Goal: Entertainment & Leisure: Browse casually

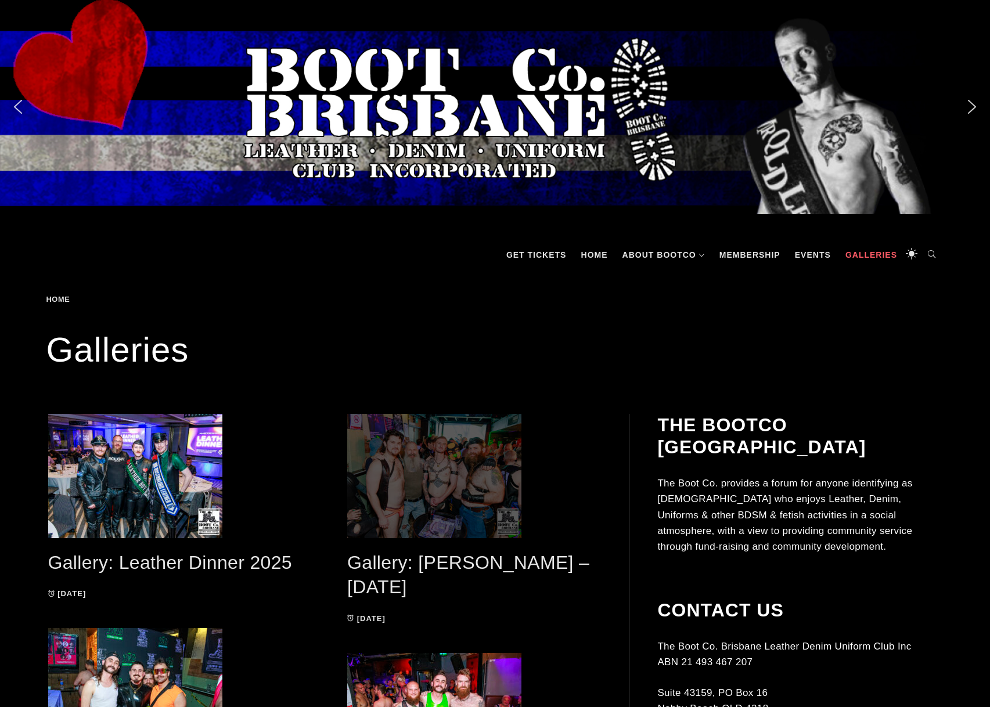
click at [421, 490] on span at bounding box center [473, 476] width 253 height 124
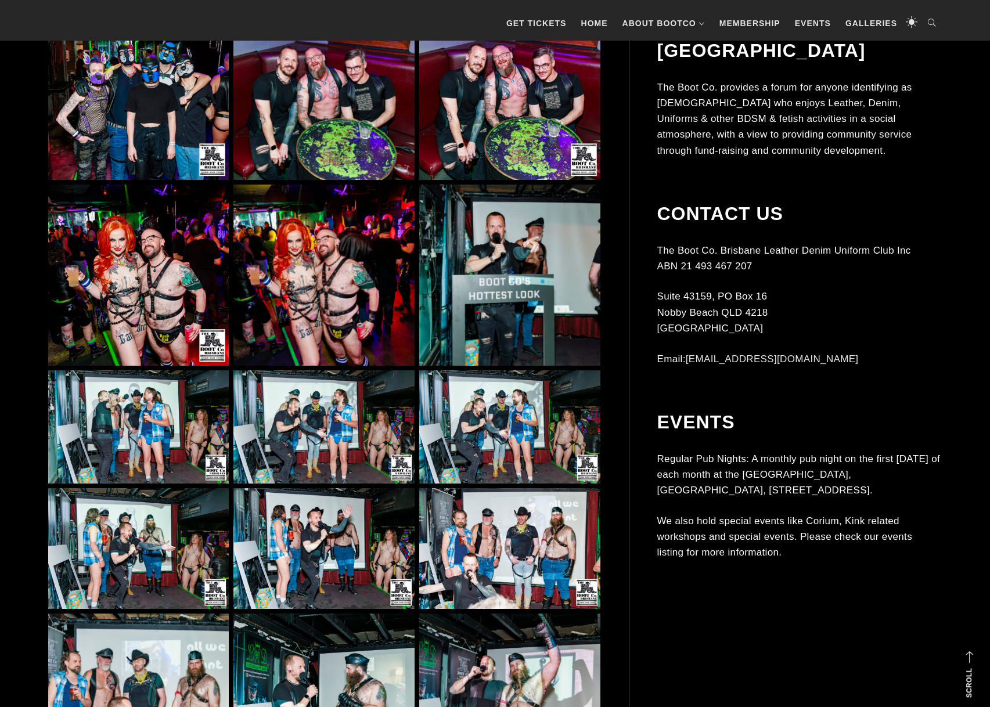
scroll to position [1147, 0]
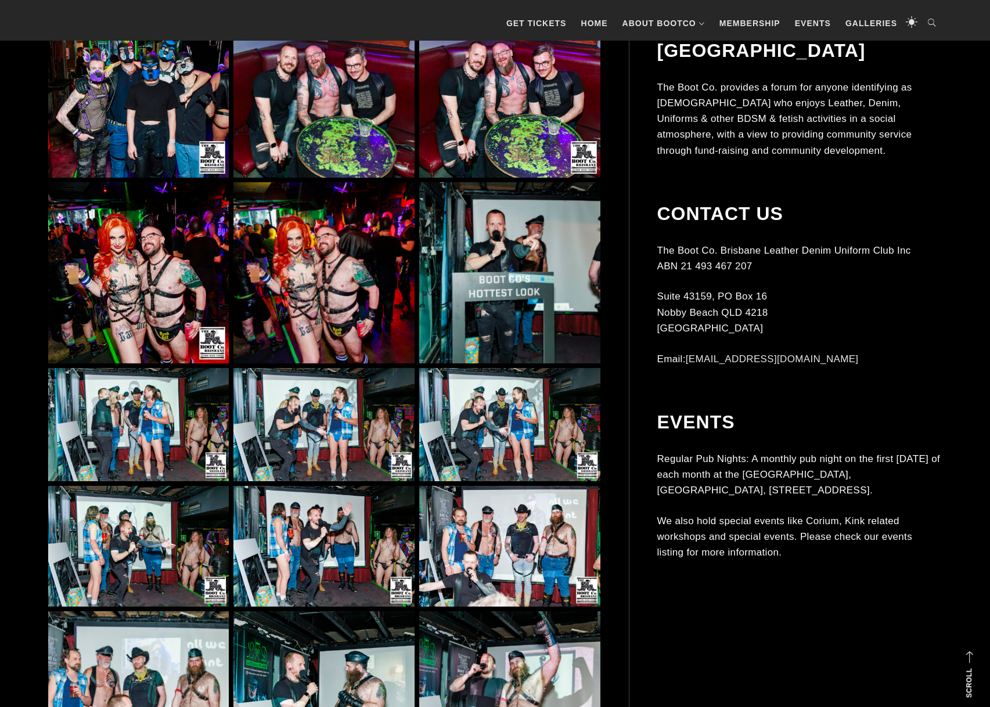
click at [143, 327] on img at bounding box center [138, 272] width 181 height 181
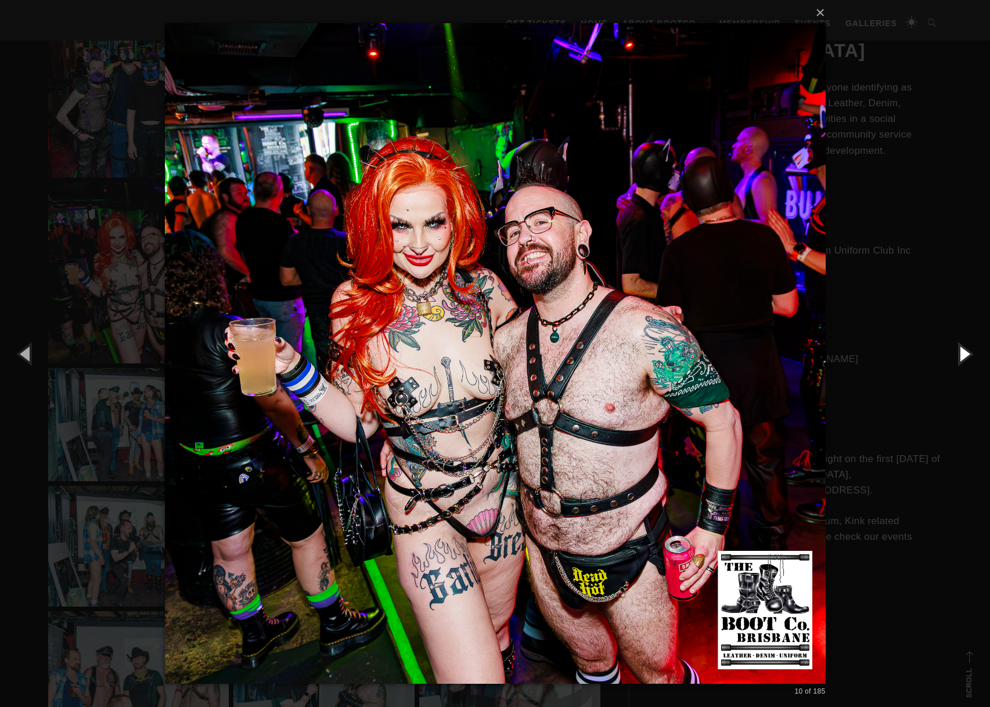
click at [965, 351] on button "button" at bounding box center [964, 354] width 52 height 64
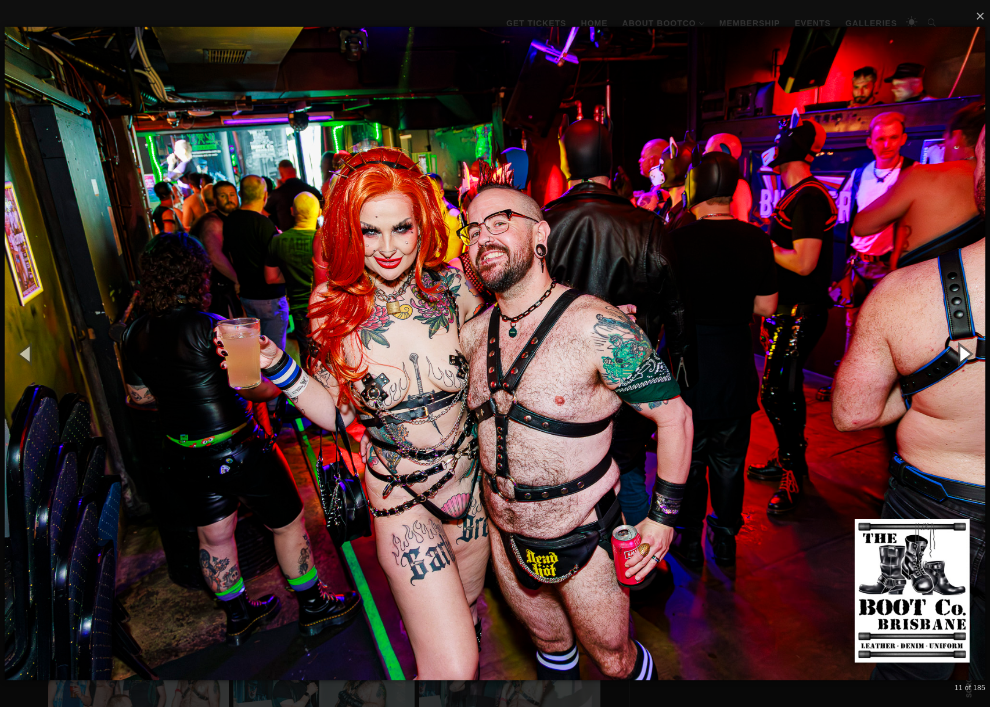
click at [965, 351] on button "button" at bounding box center [964, 354] width 52 height 64
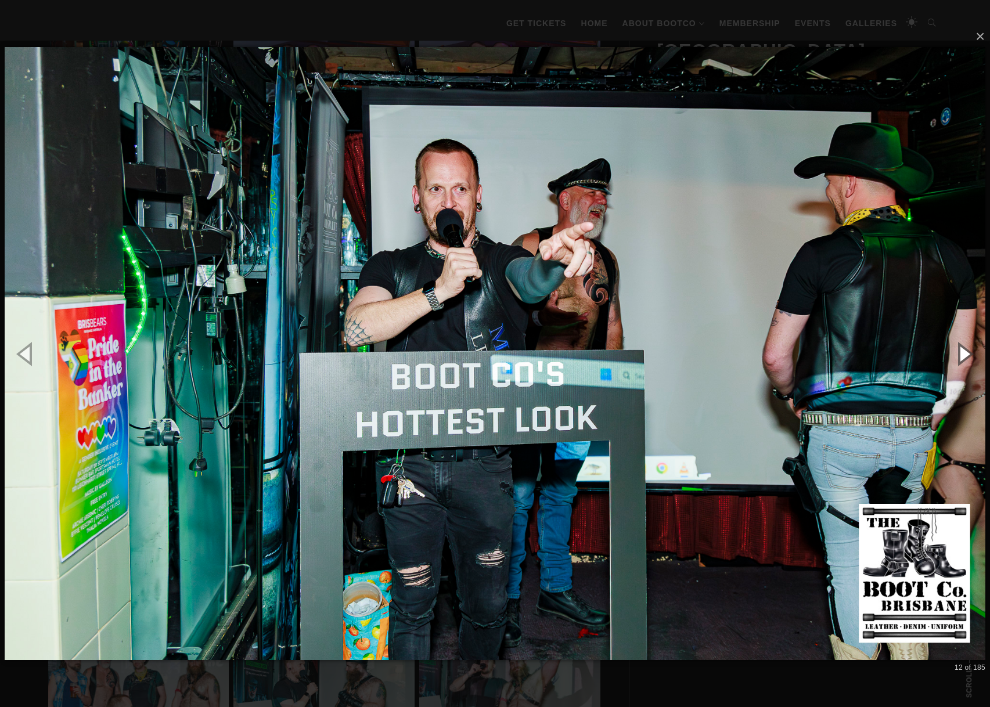
click at [965, 351] on button "button" at bounding box center [964, 354] width 52 height 64
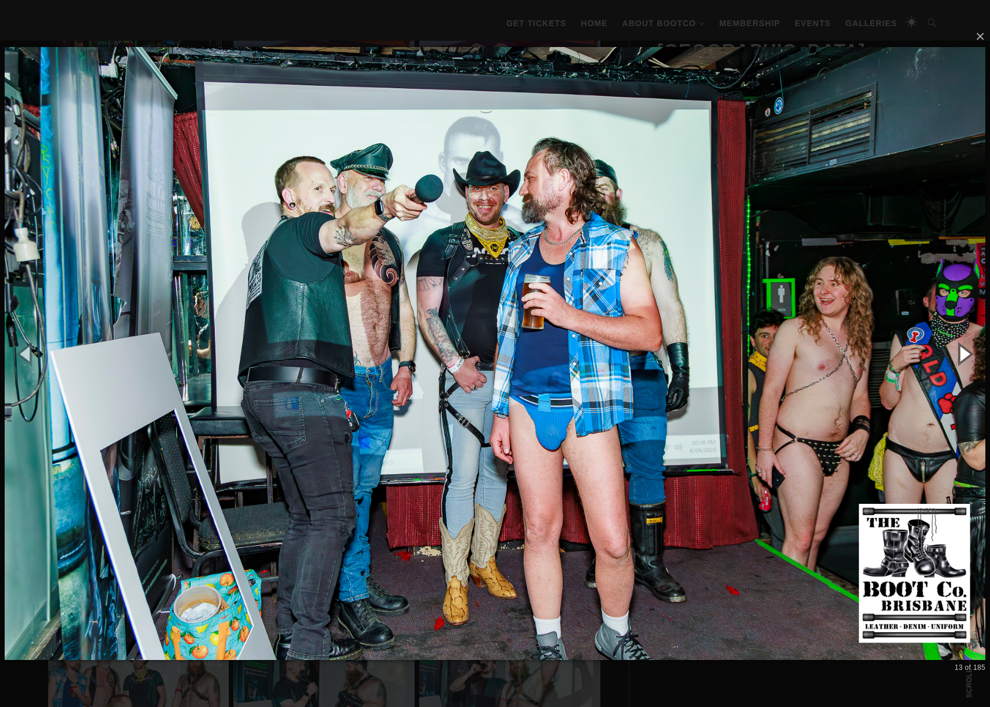
click at [965, 351] on button "button" at bounding box center [964, 354] width 52 height 64
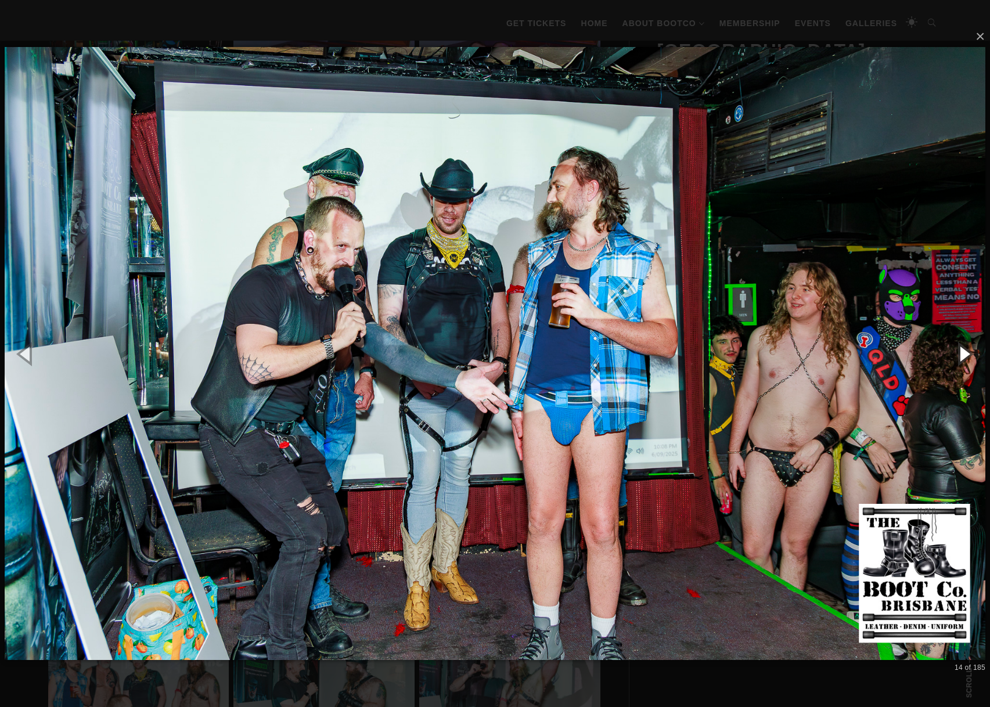
click at [965, 351] on button "button" at bounding box center [964, 354] width 52 height 64
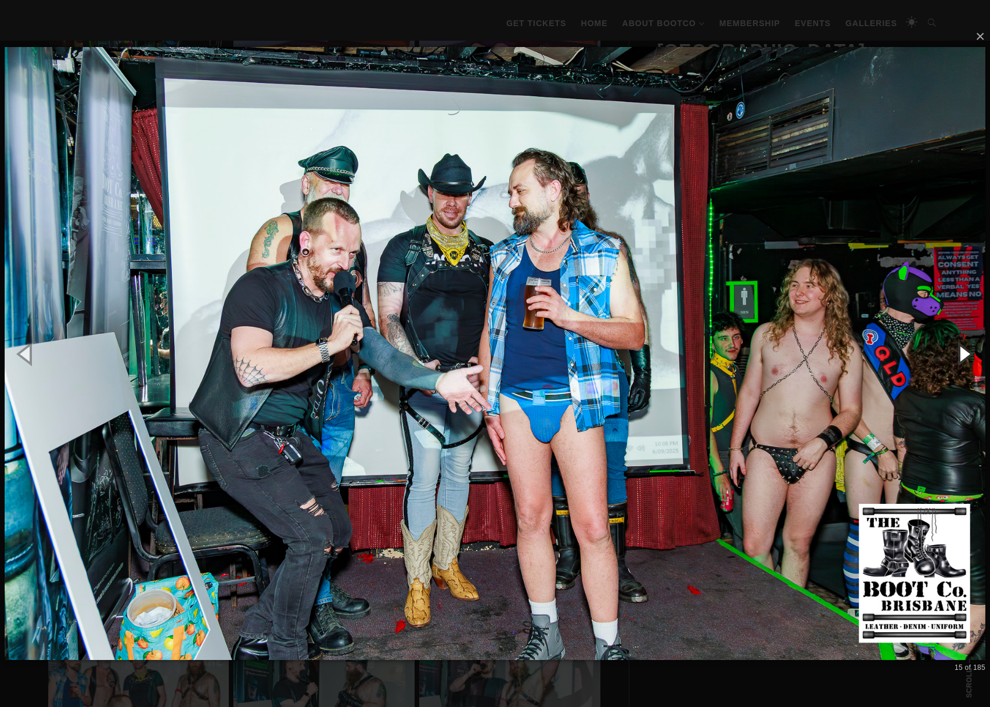
click at [965, 351] on button "button" at bounding box center [964, 354] width 52 height 64
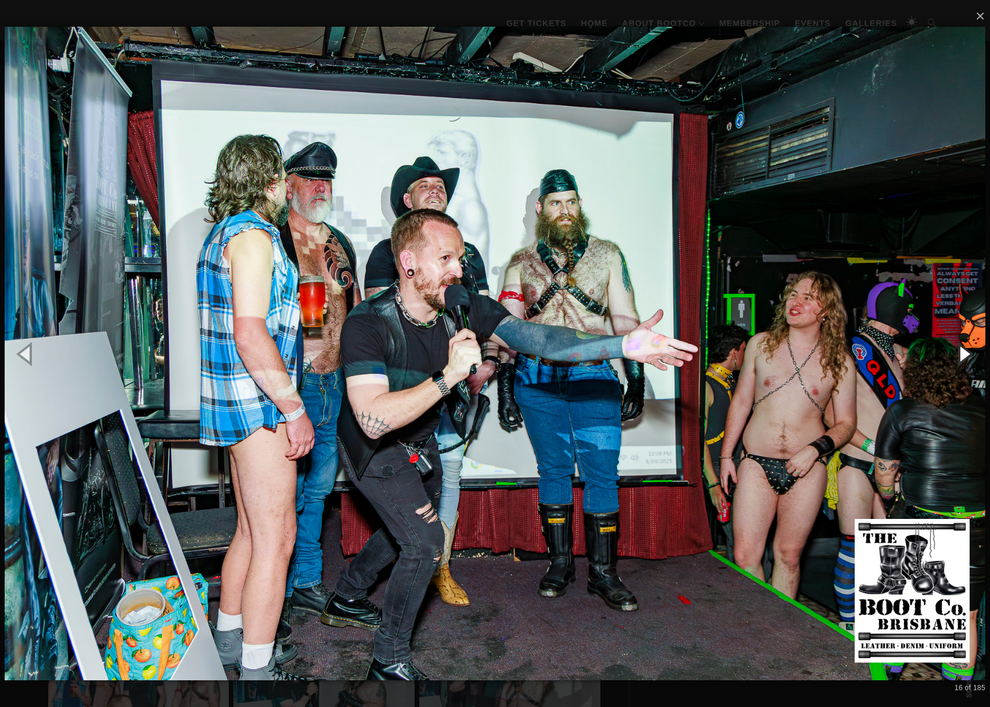
click at [965, 351] on button "button" at bounding box center [964, 354] width 52 height 64
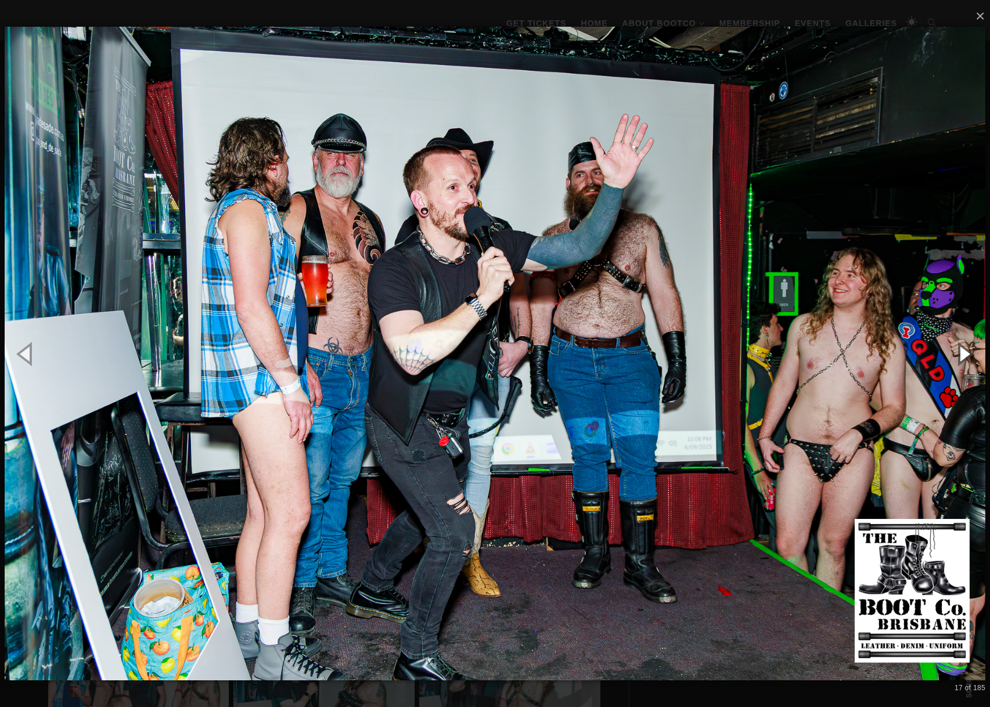
click at [965, 351] on button "button" at bounding box center [964, 354] width 52 height 64
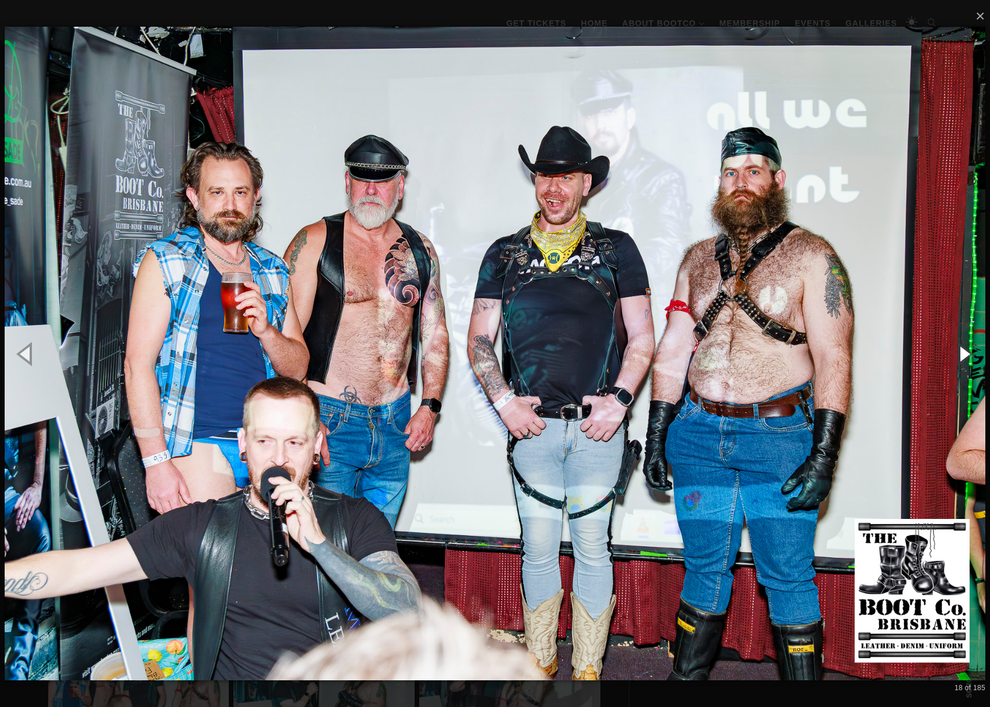
click at [965, 351] on button "button" at bounding box center [964, 354] width 52 height 64
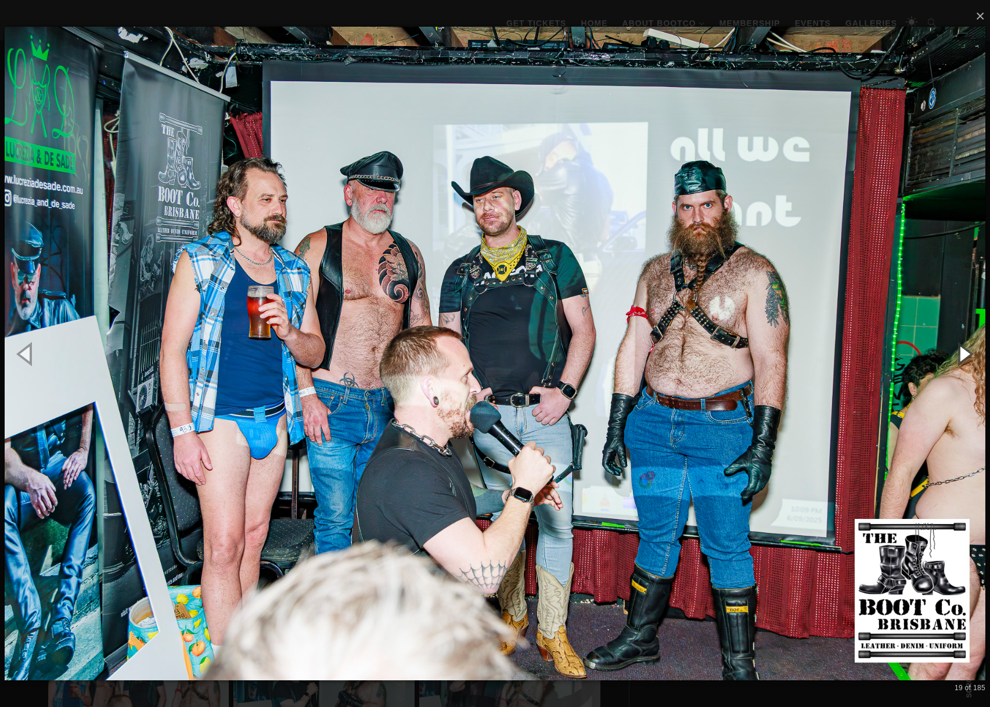
click at [965, 351] on button "button" at bounding box center [964, 354] width 52 height 64
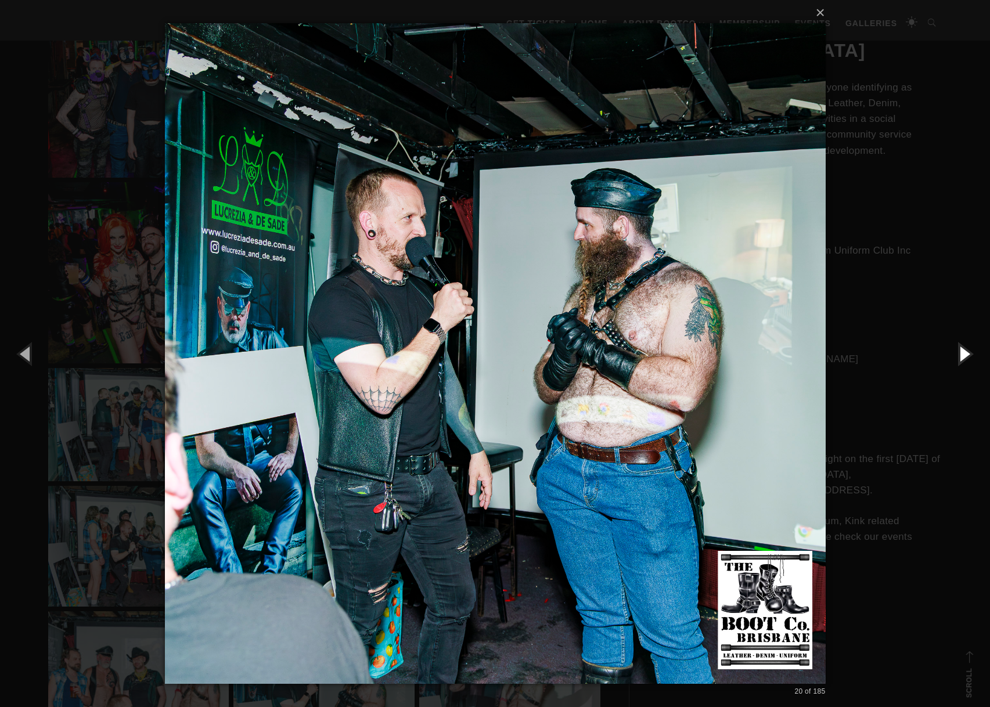
click at [965, 351] on button "button" at bounding box center [964, 354] width 52 height 64
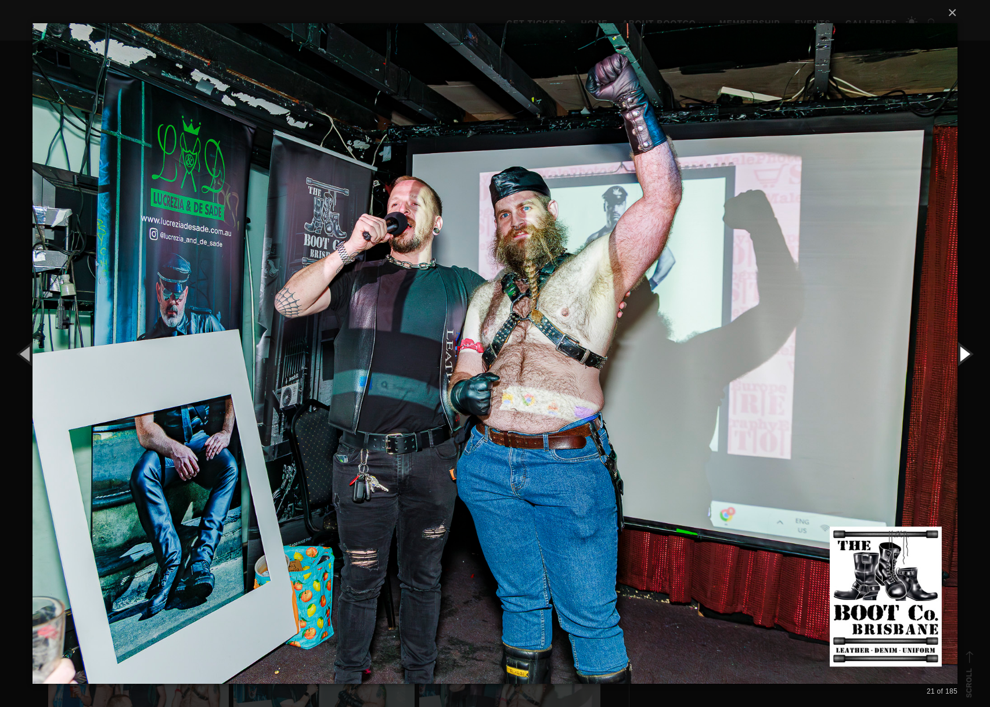
click at [965, 351] on button "button" at bounding box center [964, 354] width 52 height 64
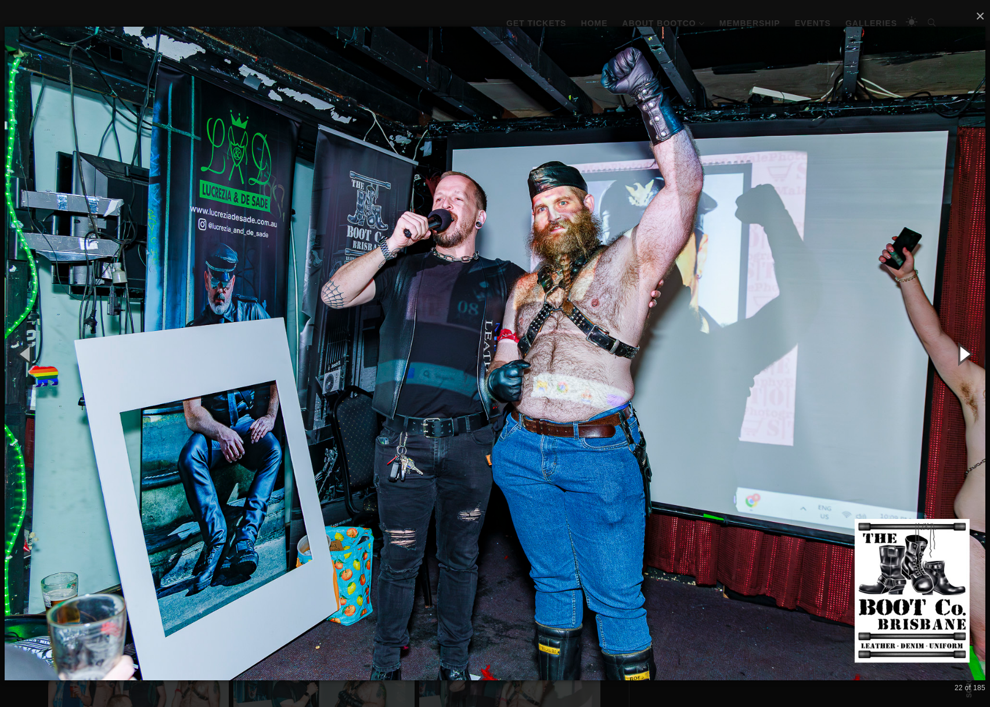
click at [965, 351] on button "button" at bounding box center [964, 354] width 52 height 64
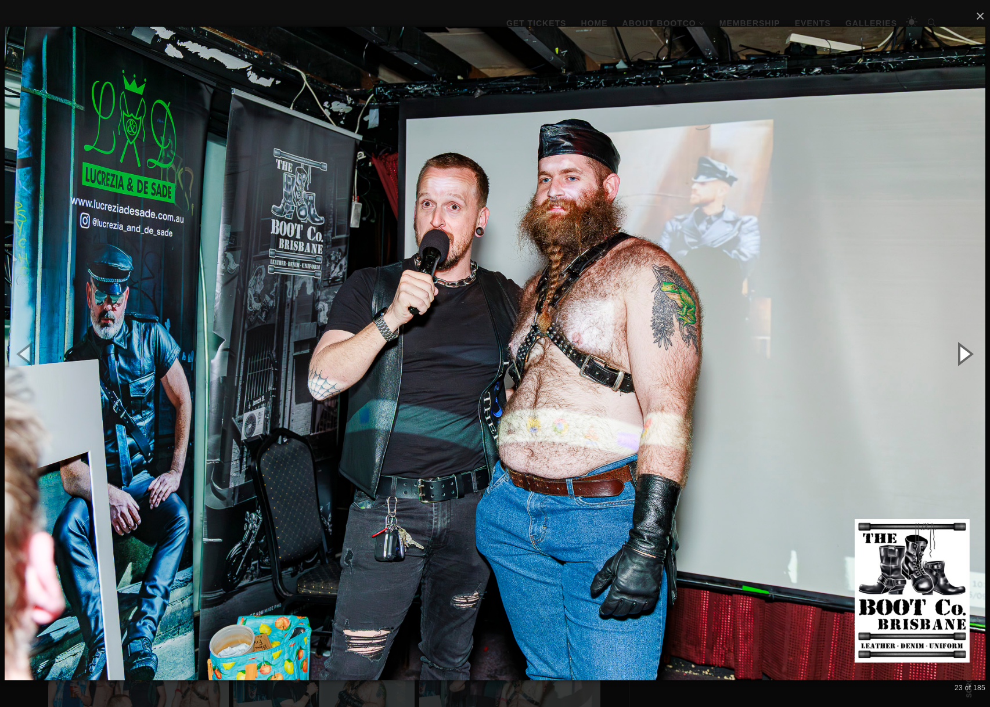
click at [965, 351] on button "button" at bounding box center [964, 354] width 52 height 64
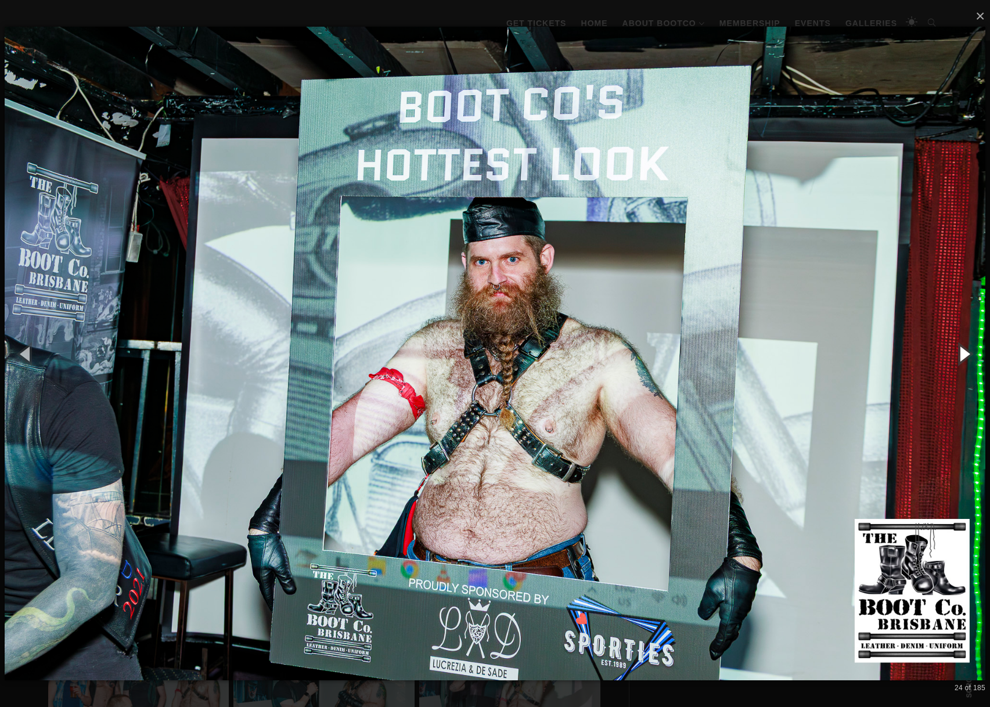
click at [965, 351] on button "button" at bounding box center [964, 354] width 52 height 64
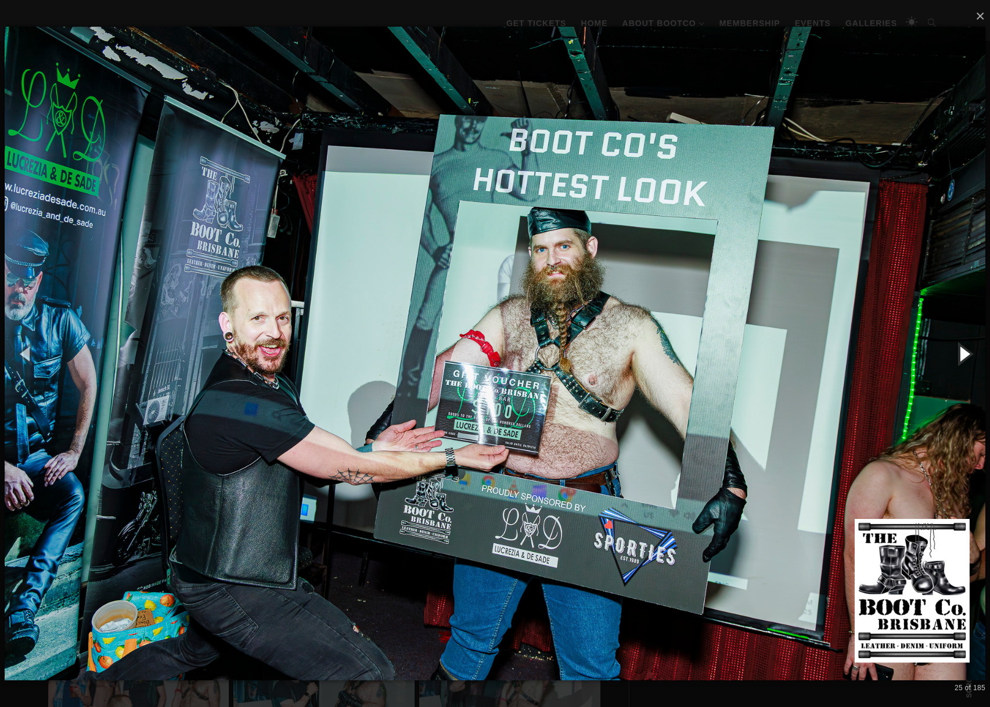
click at [965, 351] on button "button" at bounding box center [964, 354] width 52 height 64
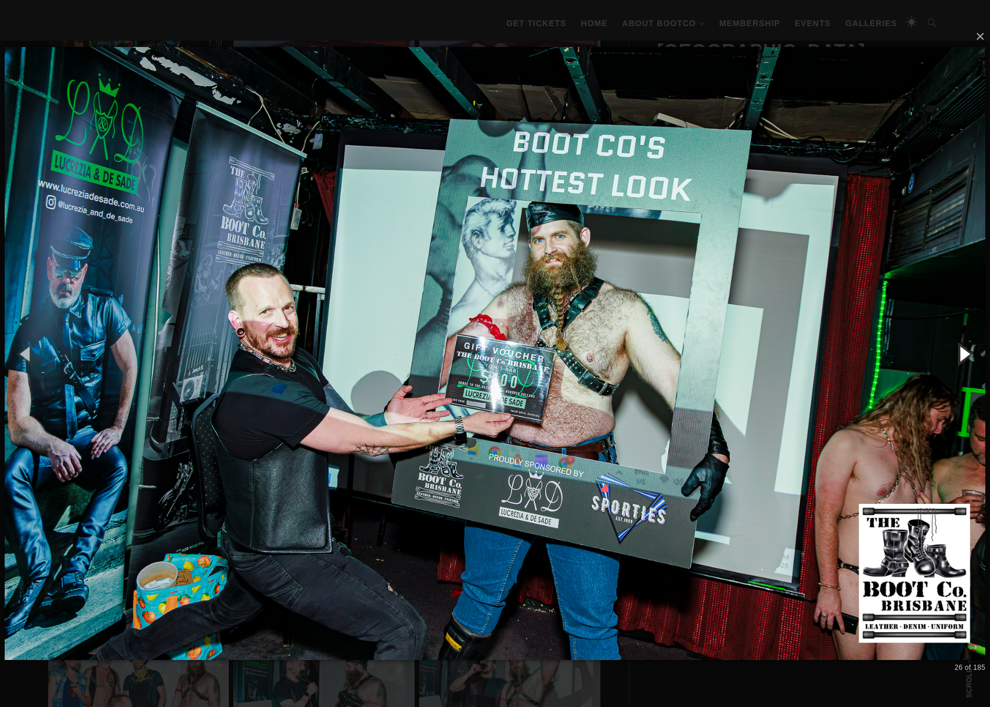
click at [965, 351] on button "button" at bounding box center [964, 354] width 52 height 64
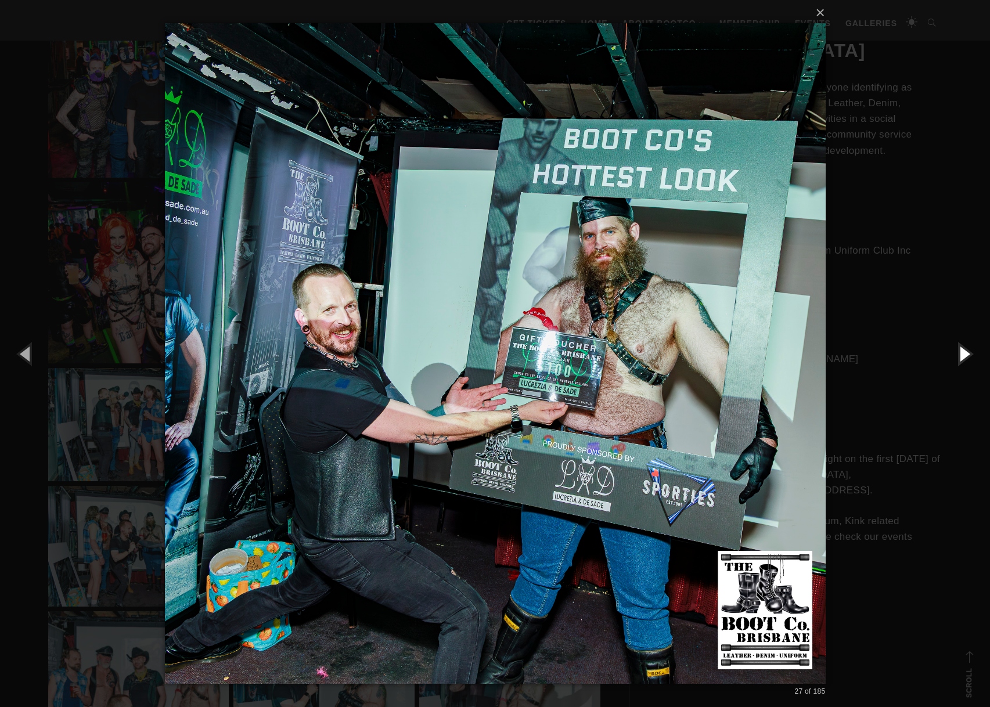
click at [965, 351] on button "button" at bounding box center [964, 354] width 52 height 64
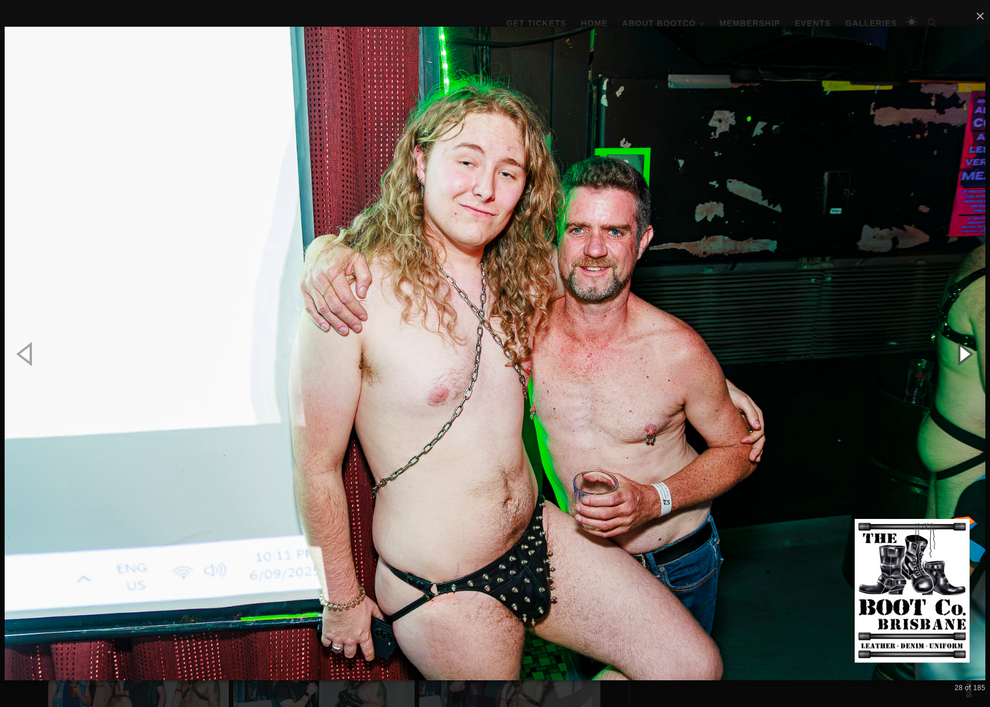
click at [965, 351] on button "button" at bounding box center [964, 354] width 52 height 64
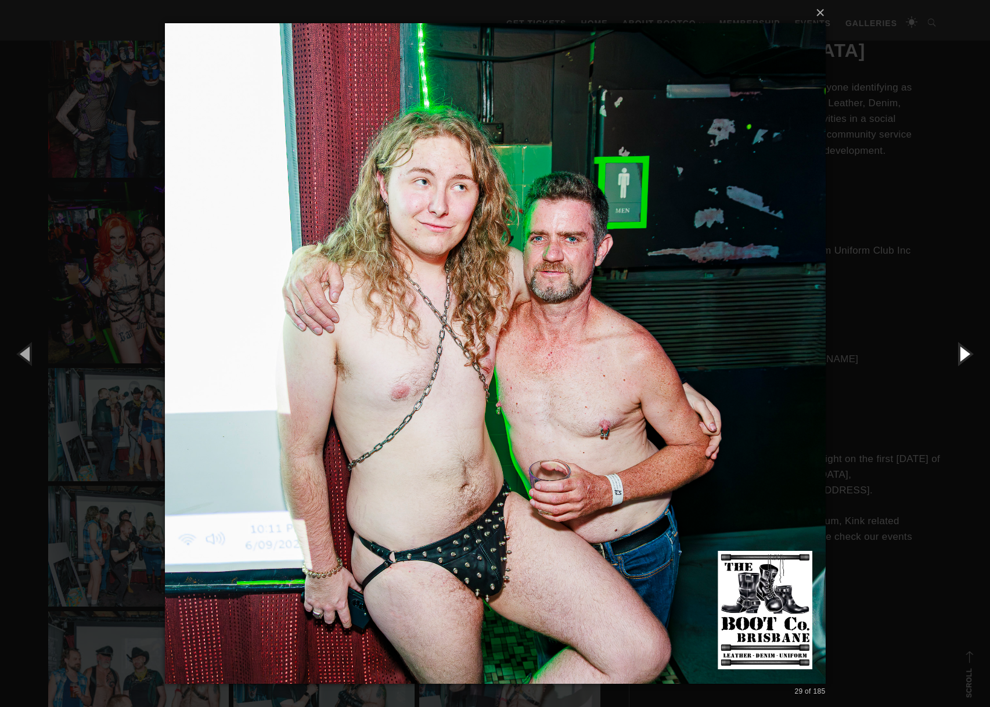
click at [965, 351] on button "button" at bounding box center [964, 354] width 52 height 64
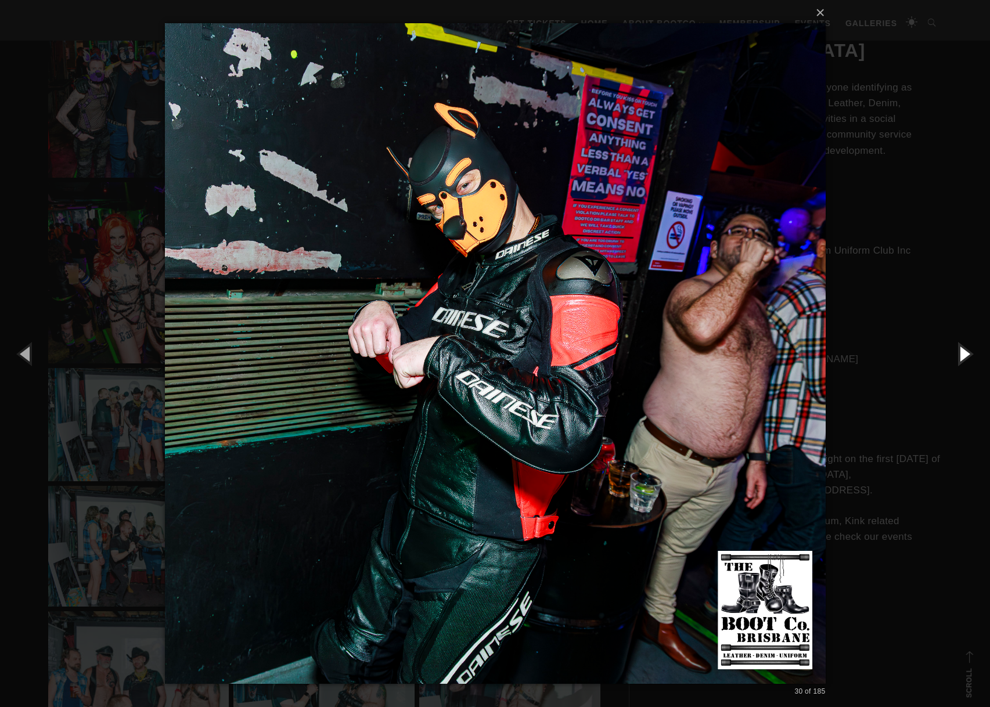
click at [965, 351] on button "button" at bounding box center [964, 354] width 52 height 64
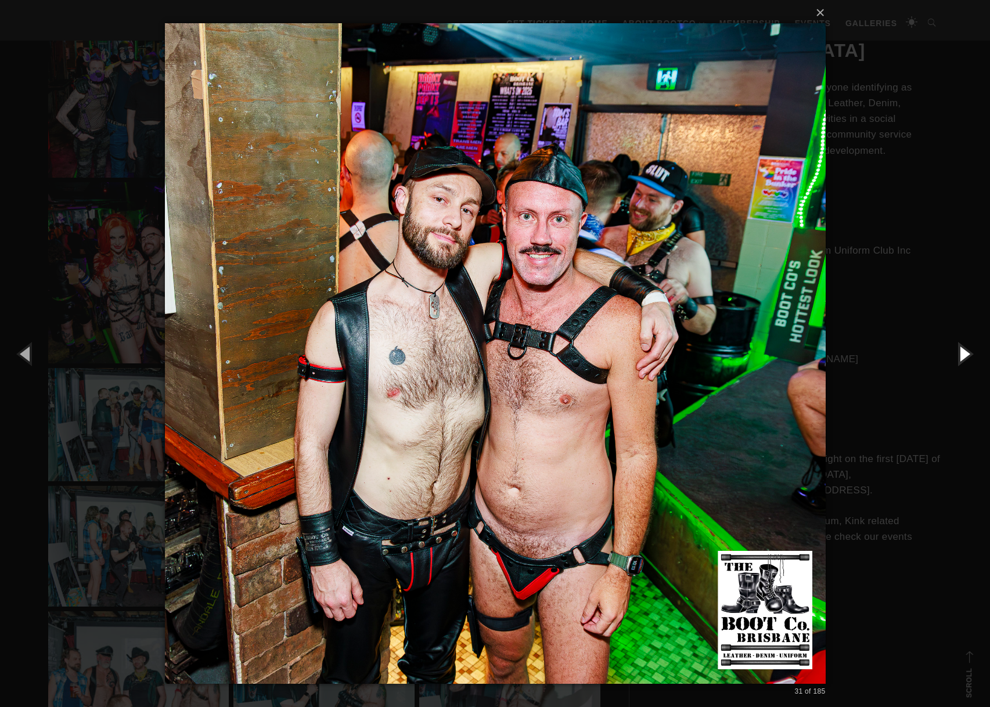
click at [965, 351] on button "button" at bounding box center [964, 354] width 52 height 64
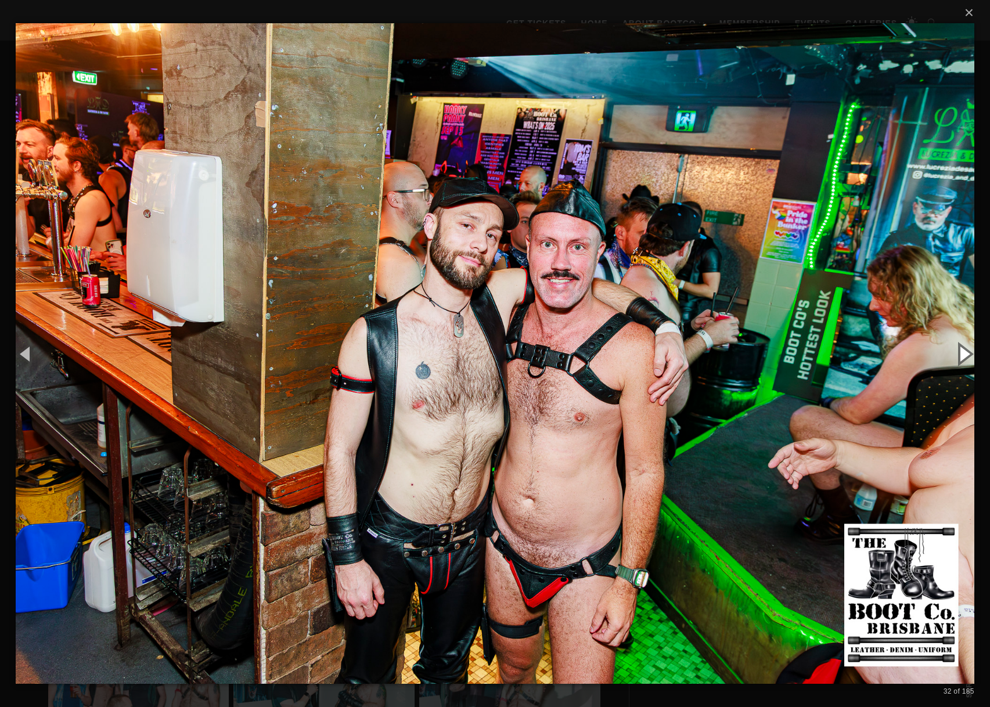
click at [965, 351] on button "button" at bounding box center [964, 354] width 52 height 64
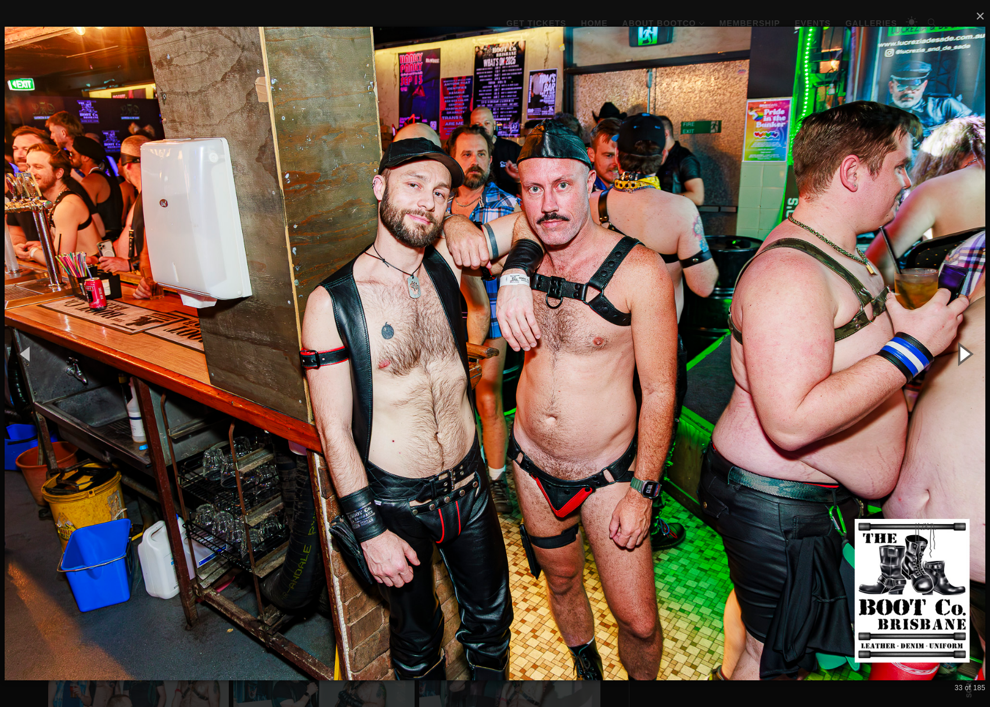
click at [965, 351] on button "button" at bounding box center [964, 354] width 52 height 64
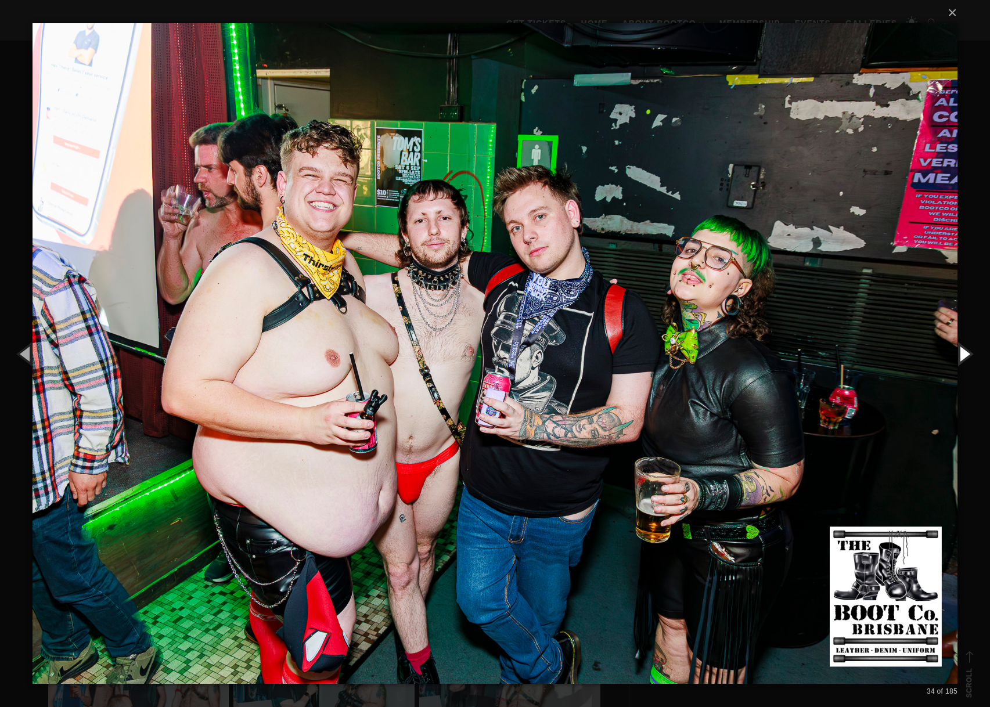
click at [965, 351] on button "button" at bounding box center [964, 354] width 52 height 64
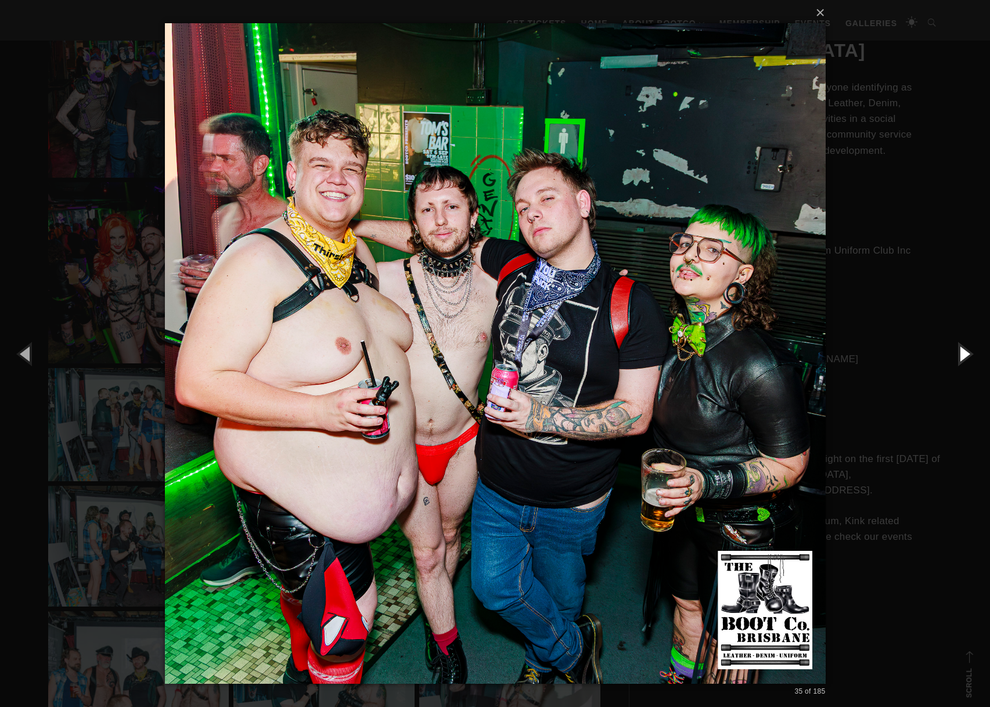
click at [965, 351] on button "button" at bounding box center [964, 354] width 52 height 64
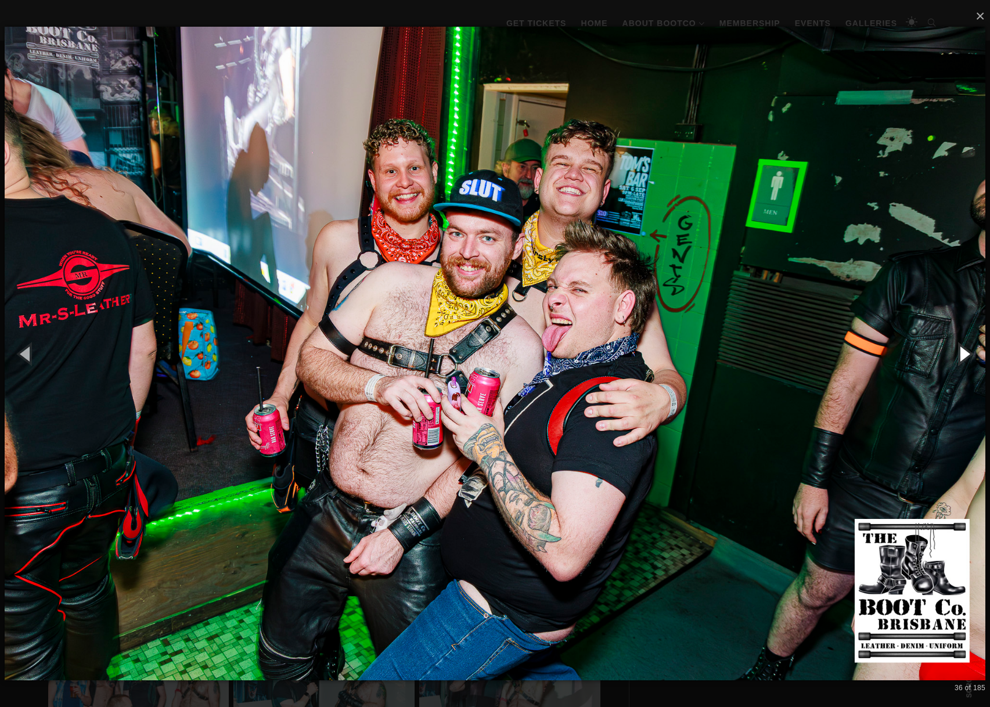
click at [965, 351] on button "button" at bounding box center [964, 354] width 52 height 64
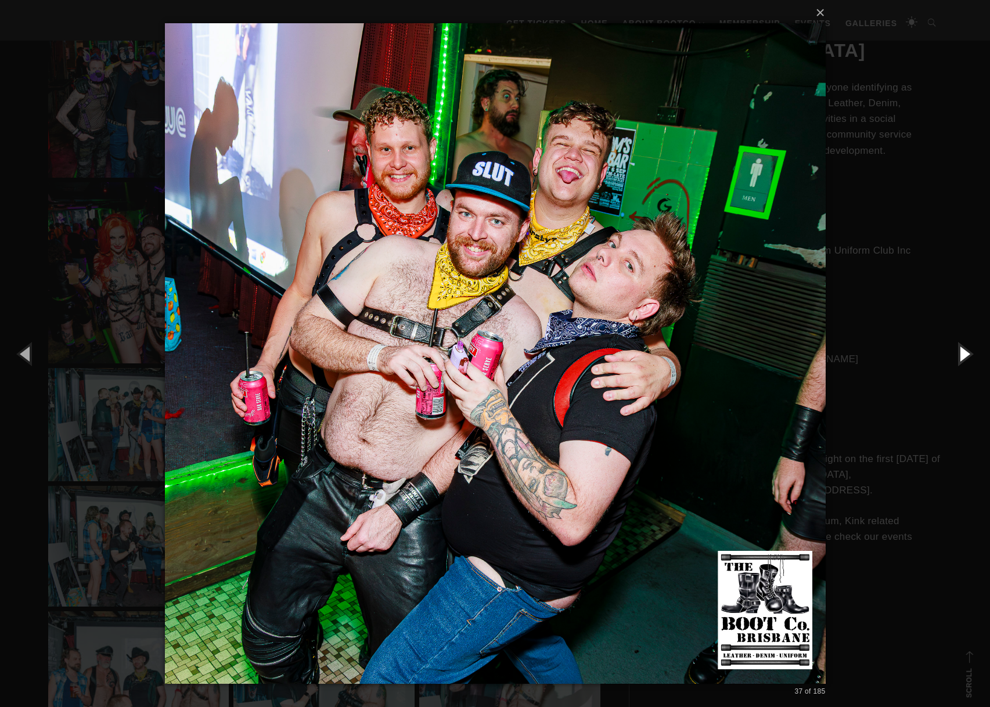
click at [965, 351] on button "button" at bounding box center [964, 354] width 52 height 64
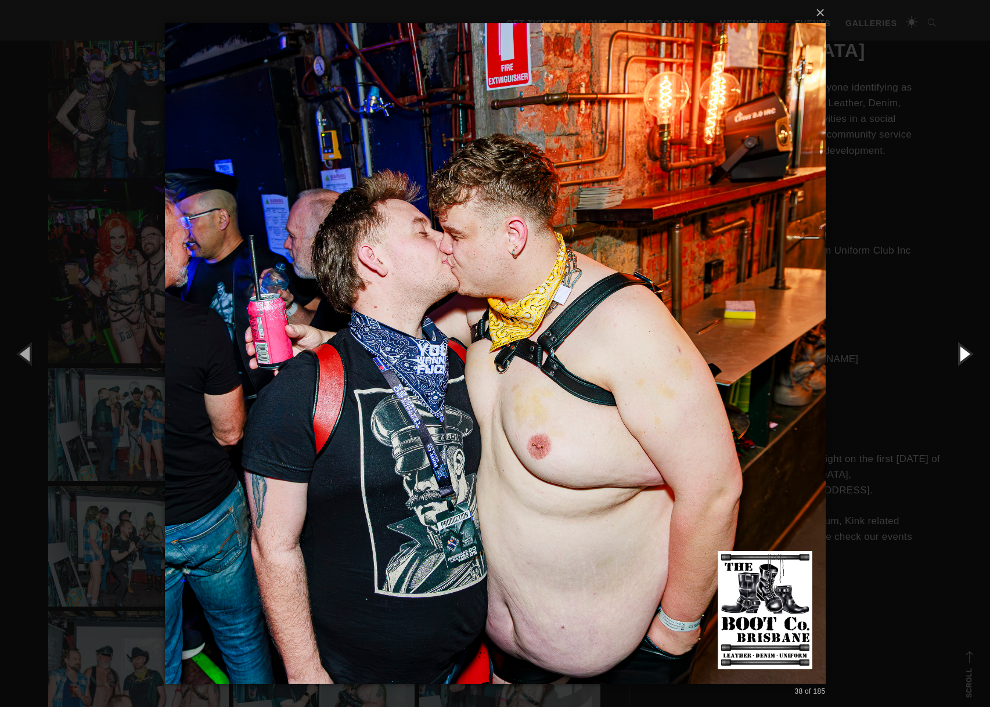
click at [965, 351] on button "button" at bounding box center [964, 354] width 52 height 64
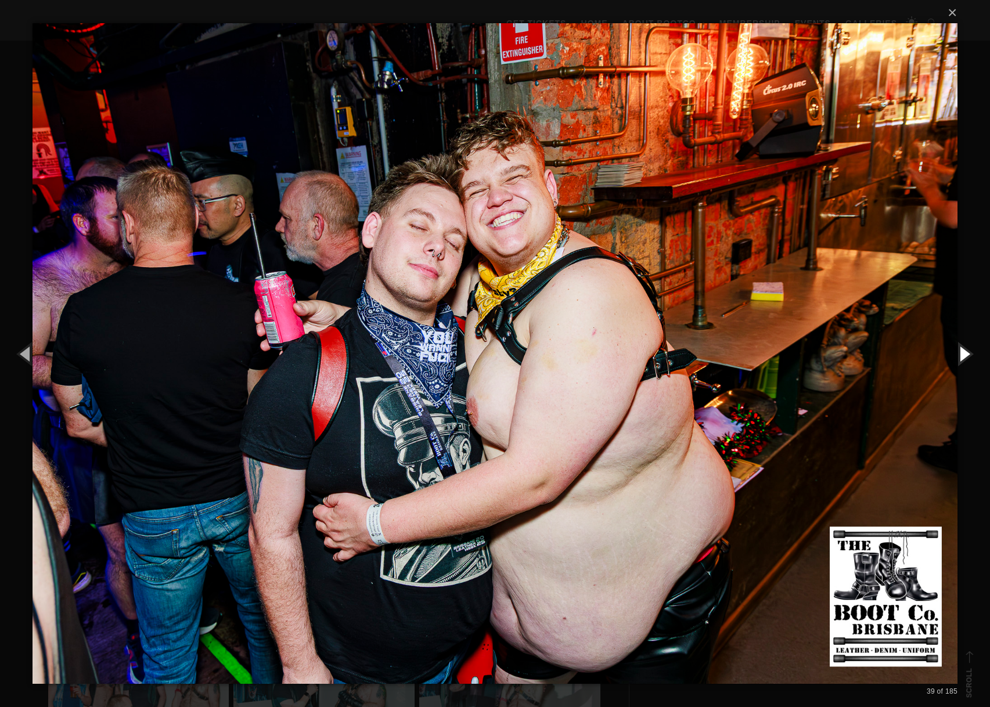
click at [965, 351] on button "button" at bounding box center [964, 354] width 52 height 64
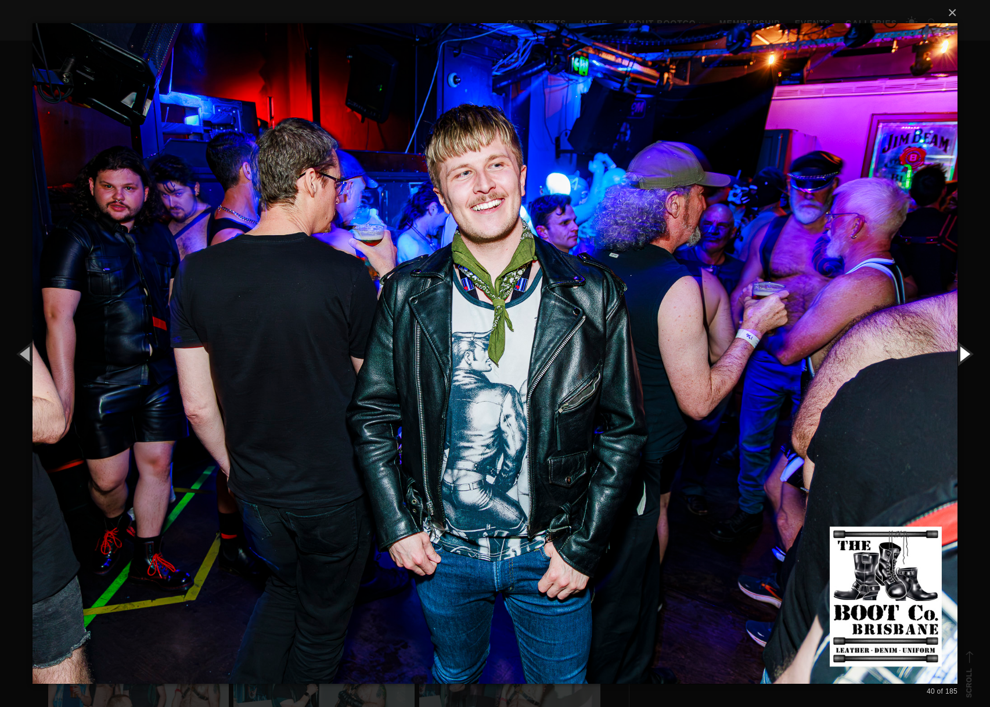
click at [965, 351] on button "button" at bounding box center [964, 354] width 52 height 64
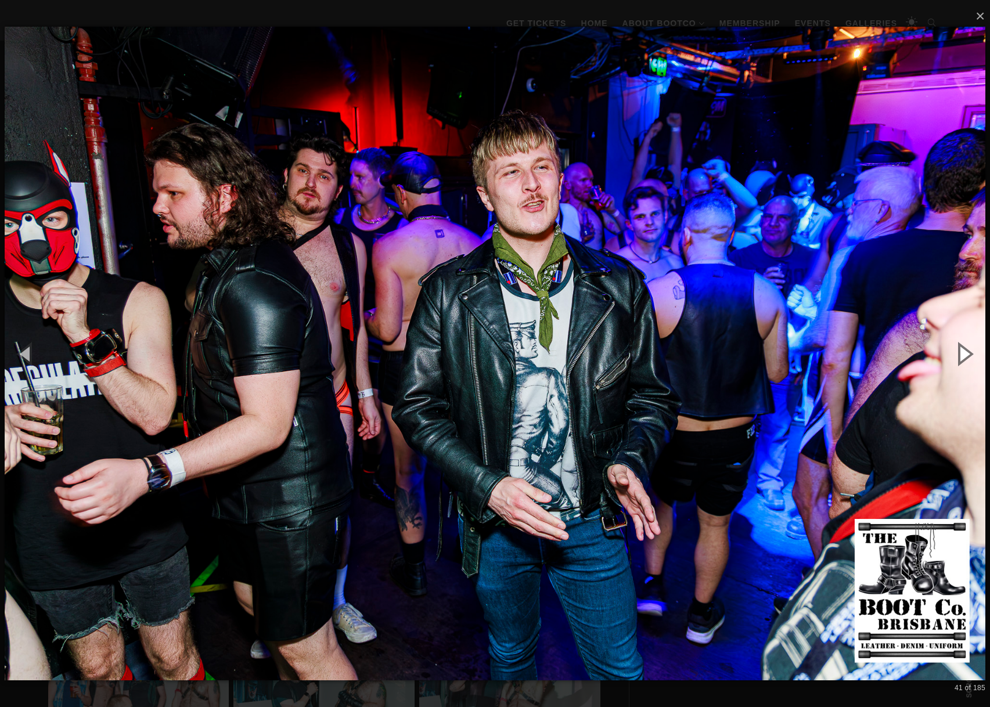
click at [965, 351] on button "button" at bounding box center [964, 354] width 52 height 64
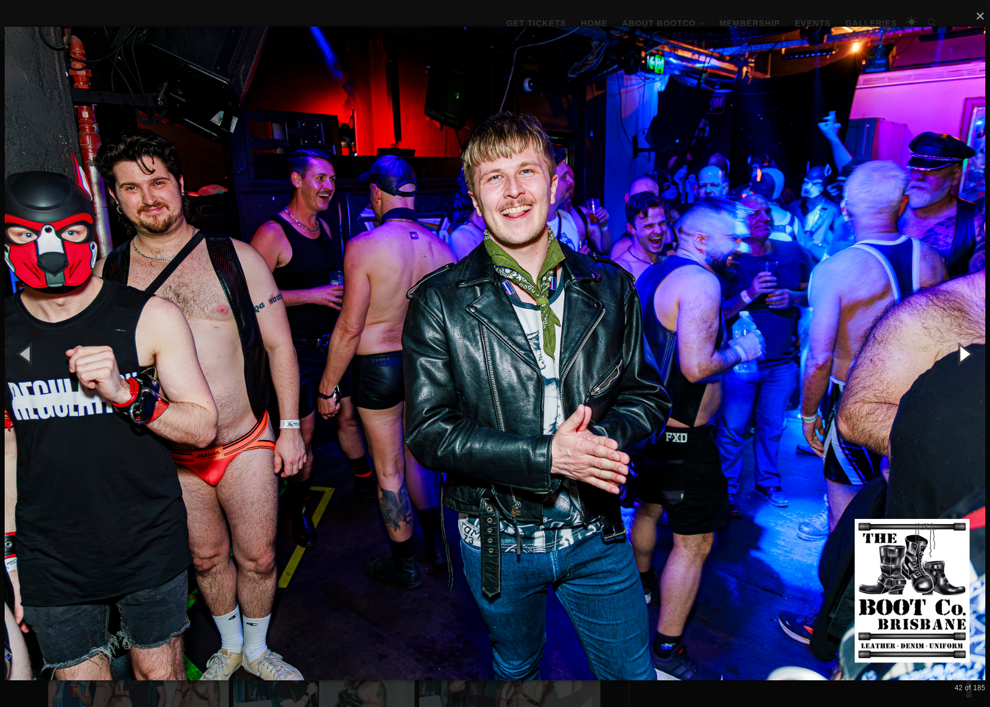
click at [965, 351] on button "button" at bounding box center [964, 354] width 52 height 64
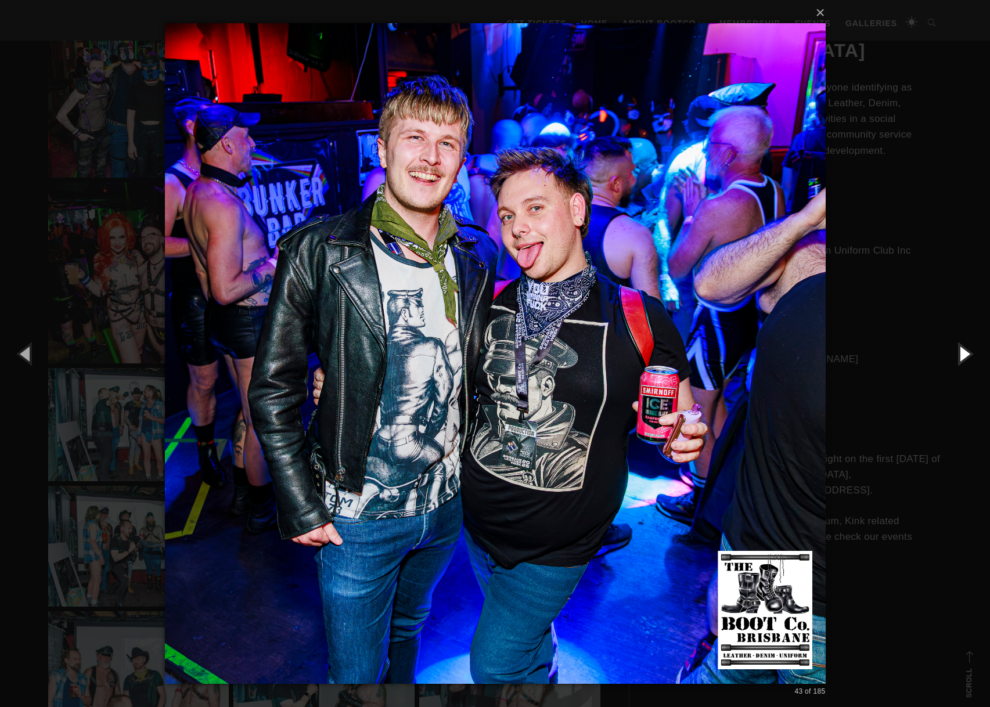
click at [965, 351] on button "button" at bounding box center [964, 354] width 52 height 64
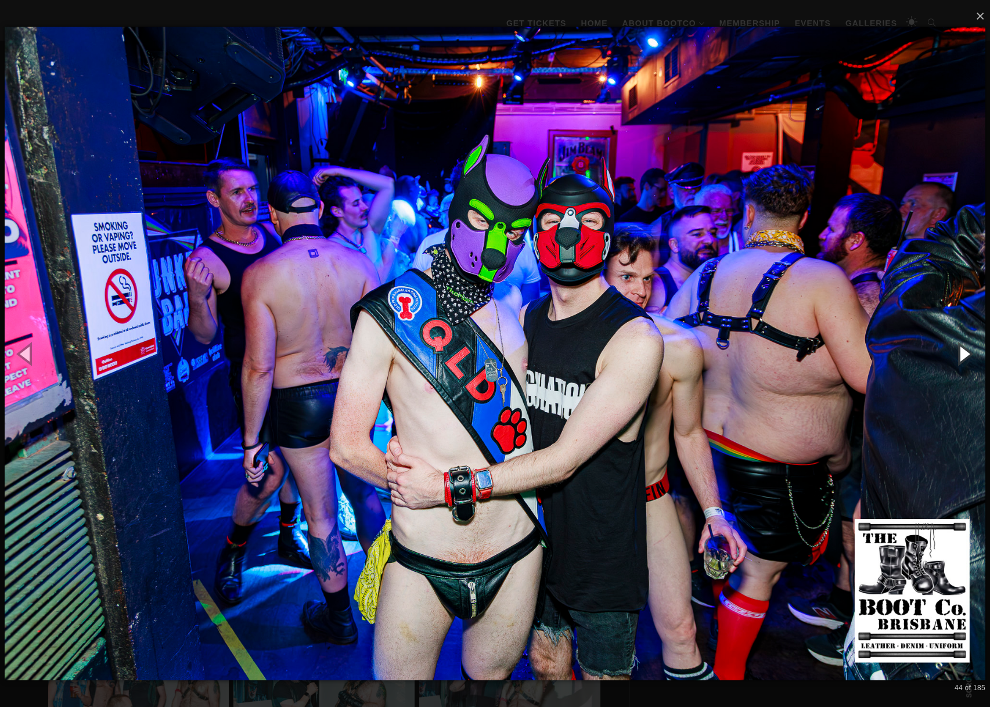
click at [965, 351] on button "button" at bounding box center [964, 354] width 52 height 64
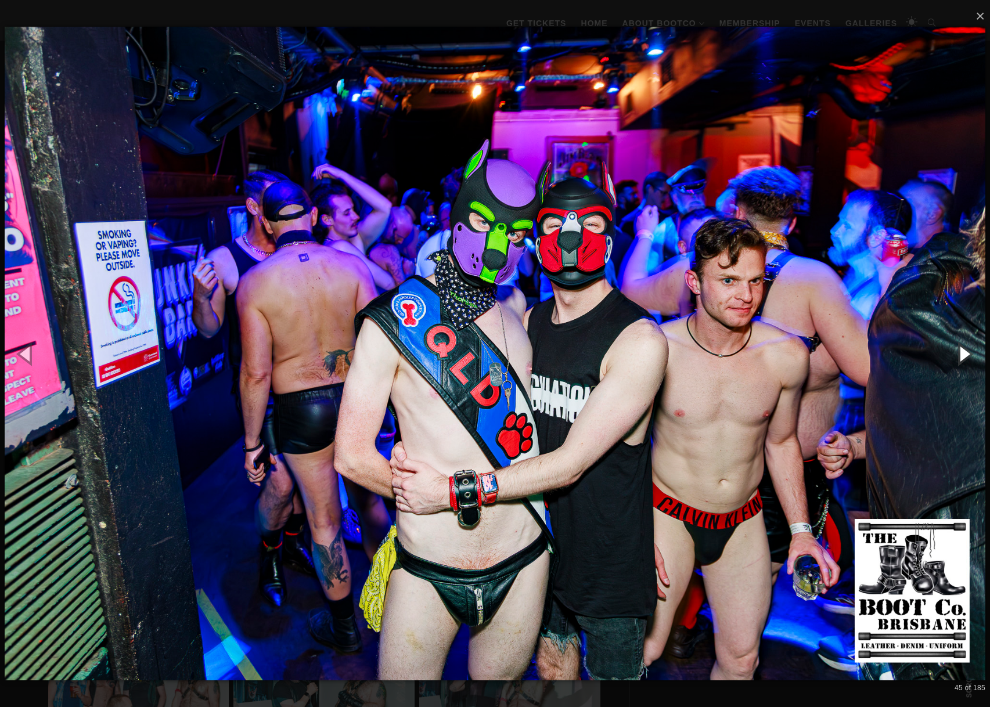
click at [965, 351] on button "button" at bounding box center [964, 354] width 52 height 64
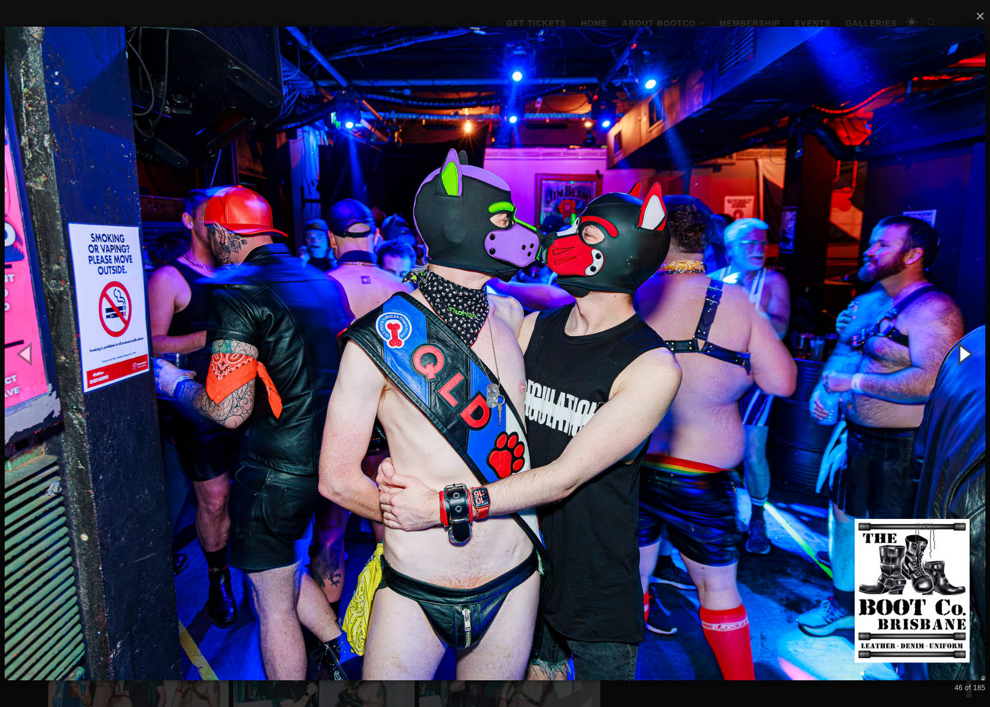
click at [965, 351] on button "button" at bounding box center [964, 354] width 52 height 64
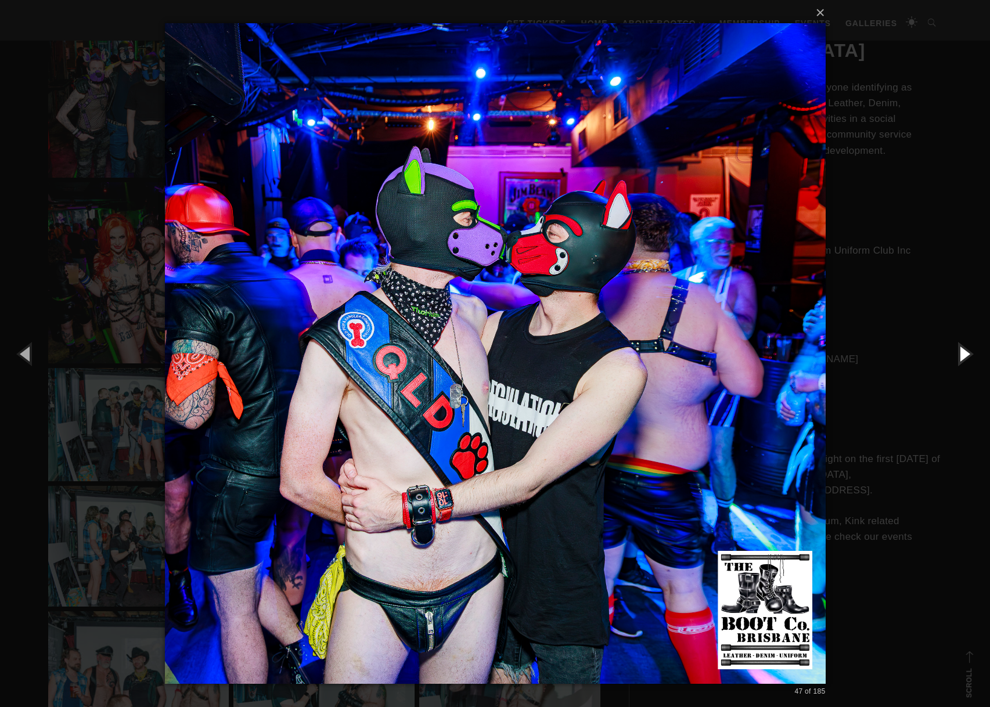
click at [965, 351] on button "button" at bounding box center [964, 354] width 52 height 64
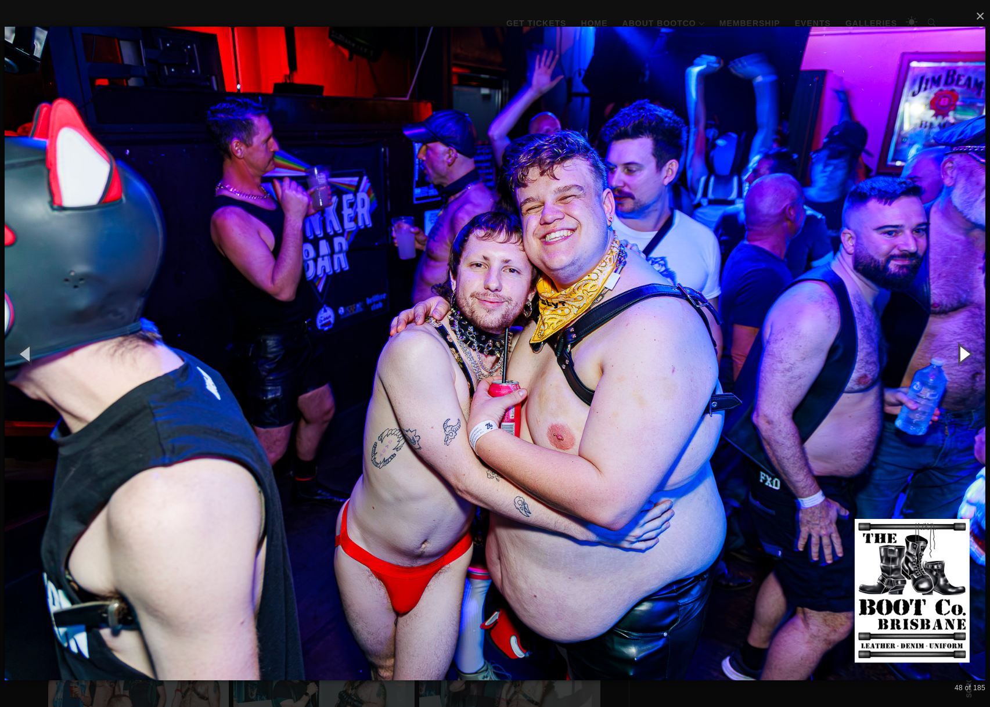
click at [965, 351] on button "button" at bounding box center [964, 354] width 52 height 64
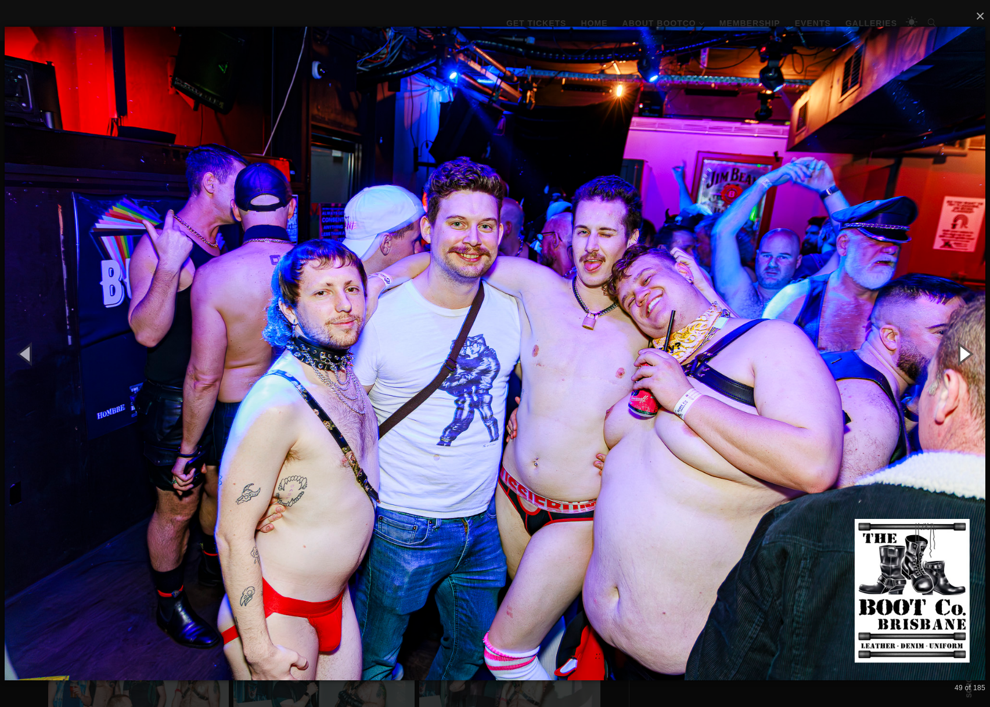
click at [965, 351] on button "button" at bounding box center [964, 354] width 52 height 64
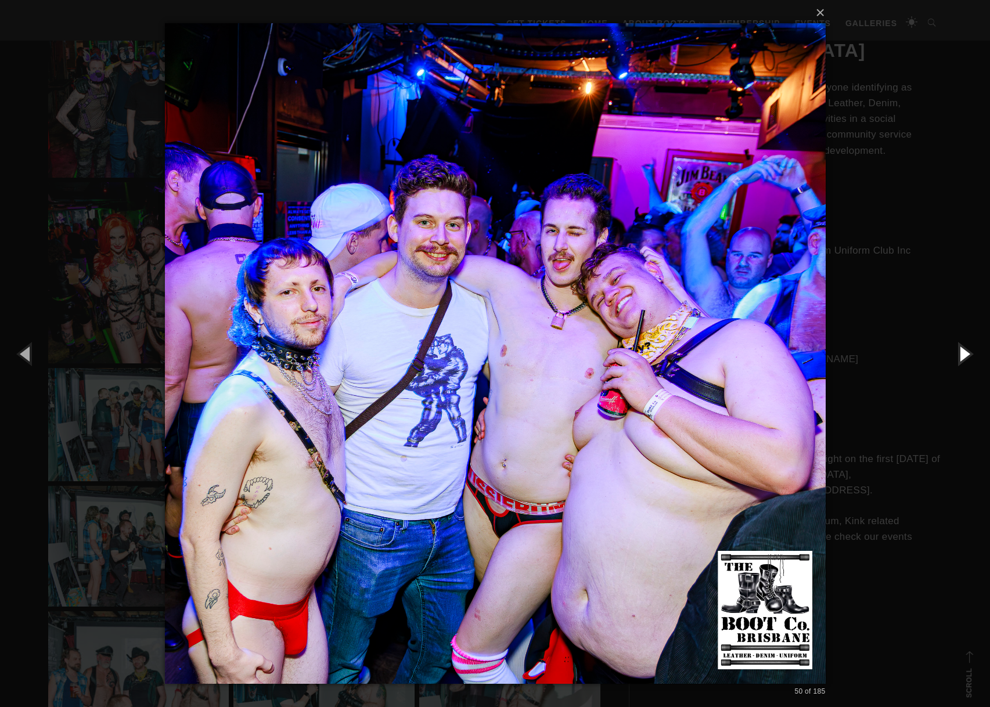
click at [965, 351] on button "button" at bounding box center [964, 354] width 52 height 64
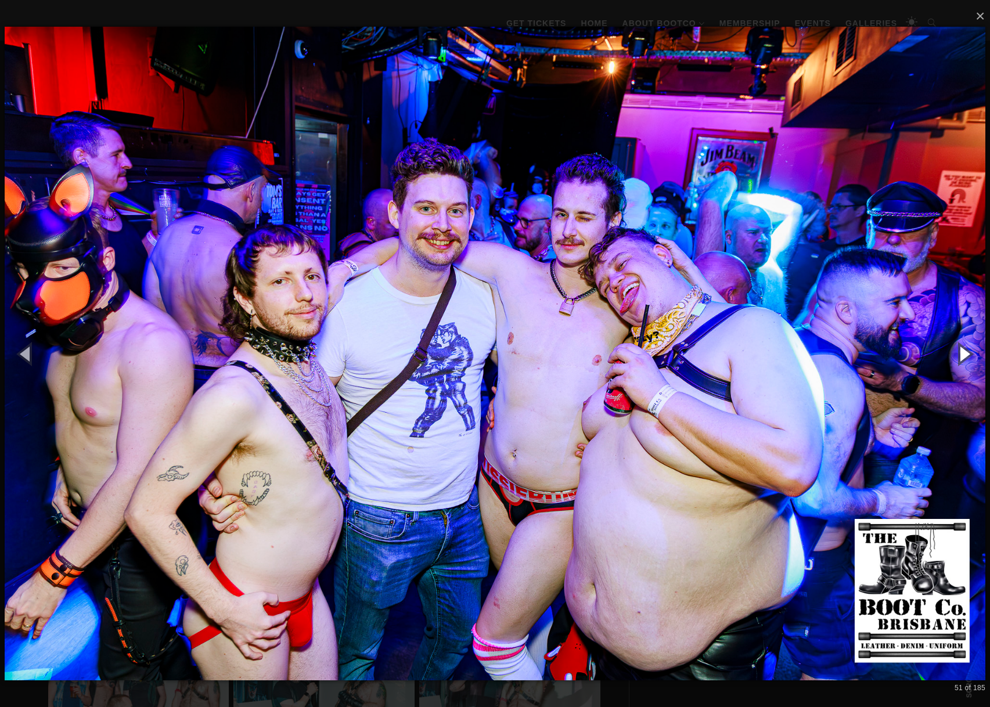
click at [965, 351] on button "button" at bounding box center [964, 354] width 52 height 64
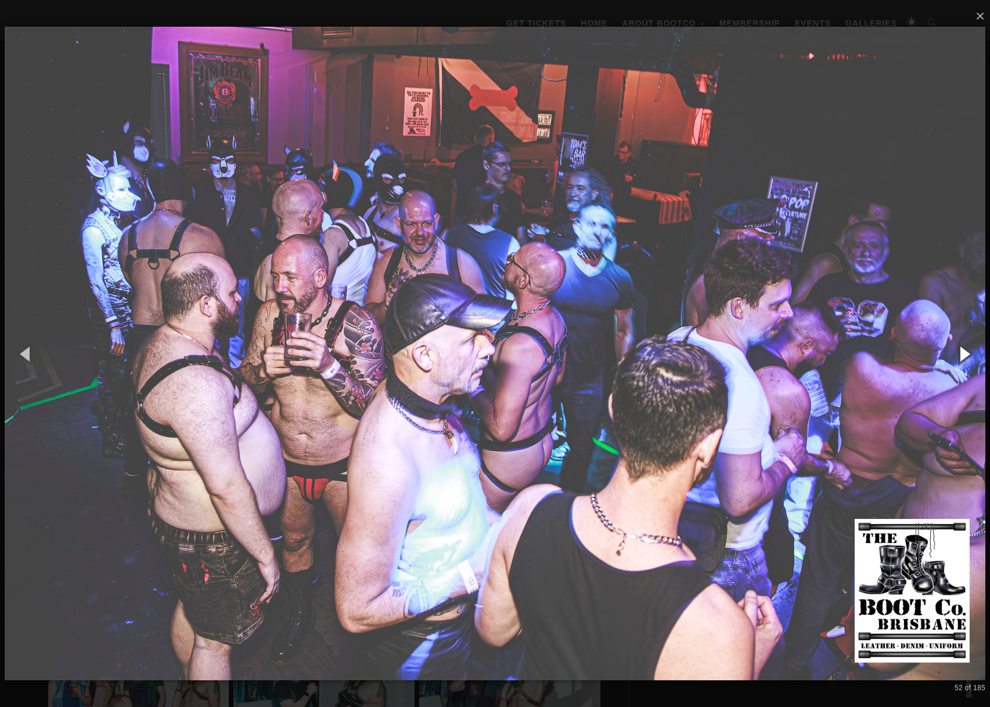
click at [965, 351] on button "button" at bounding box center [964, 354] width 52 height 64
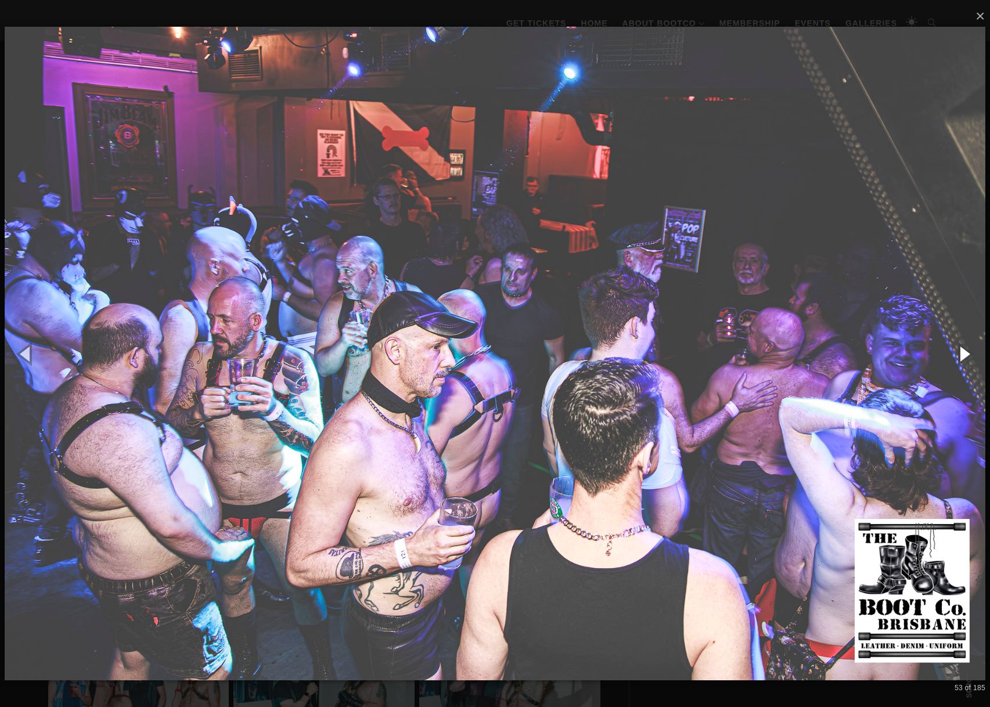
click at [965, 351] on button "button" at bounding box center [964, 354] width 52 height 64
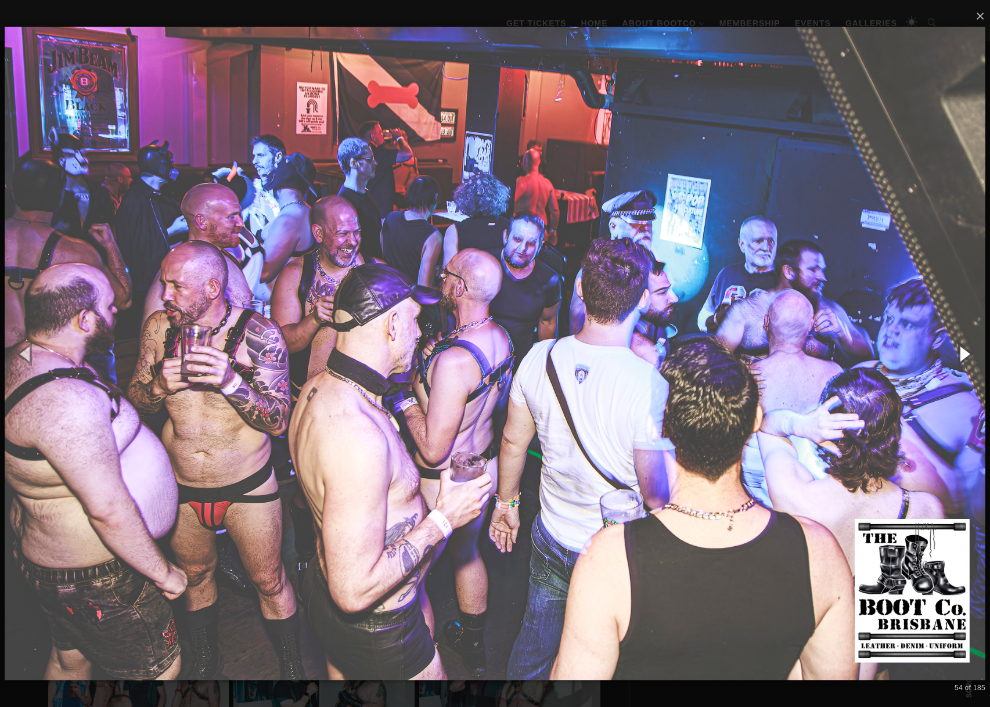
click at [965, 351] on button "button" at bounding box center [964, 354] width 52 height 64
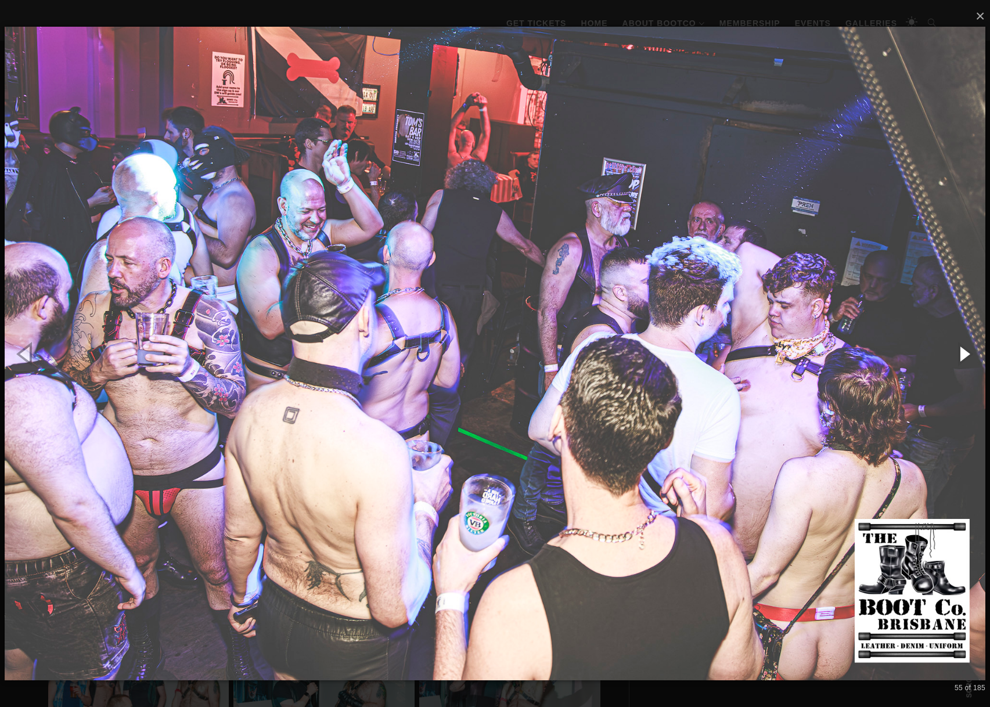
click at [965, 351] on button "button" at bounding box center [964, 354] width 52 height 64
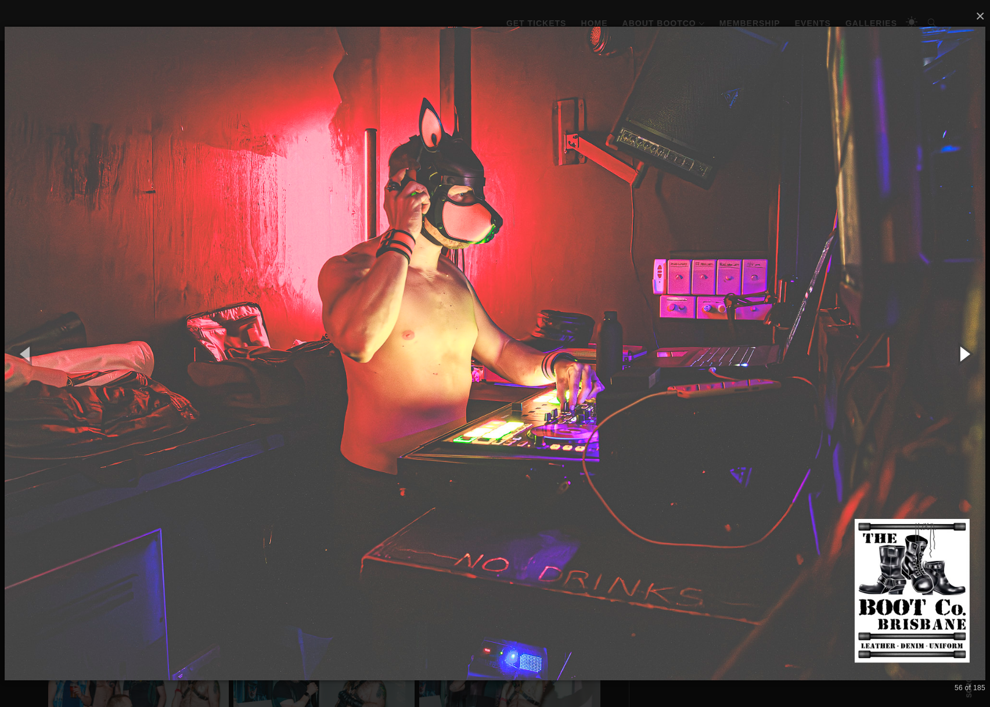
click at [965, 351] on button "button" at bounding box center [964, 354] width 52 height 64
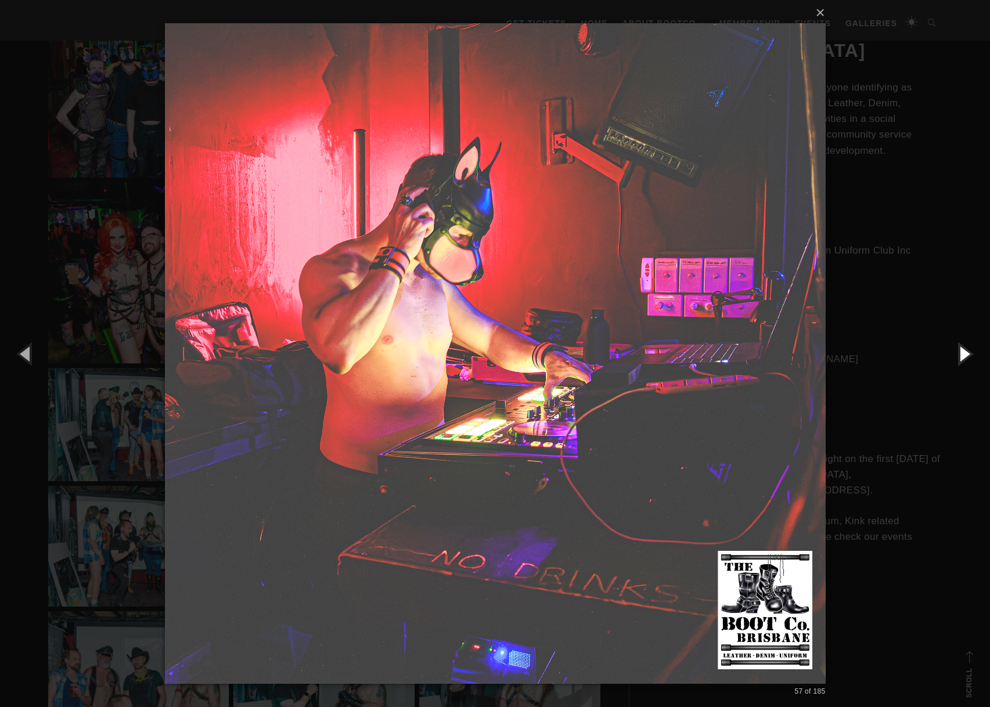
click at [965, 351] on button "button" at bounding box center [964, 354] width 52 height 64
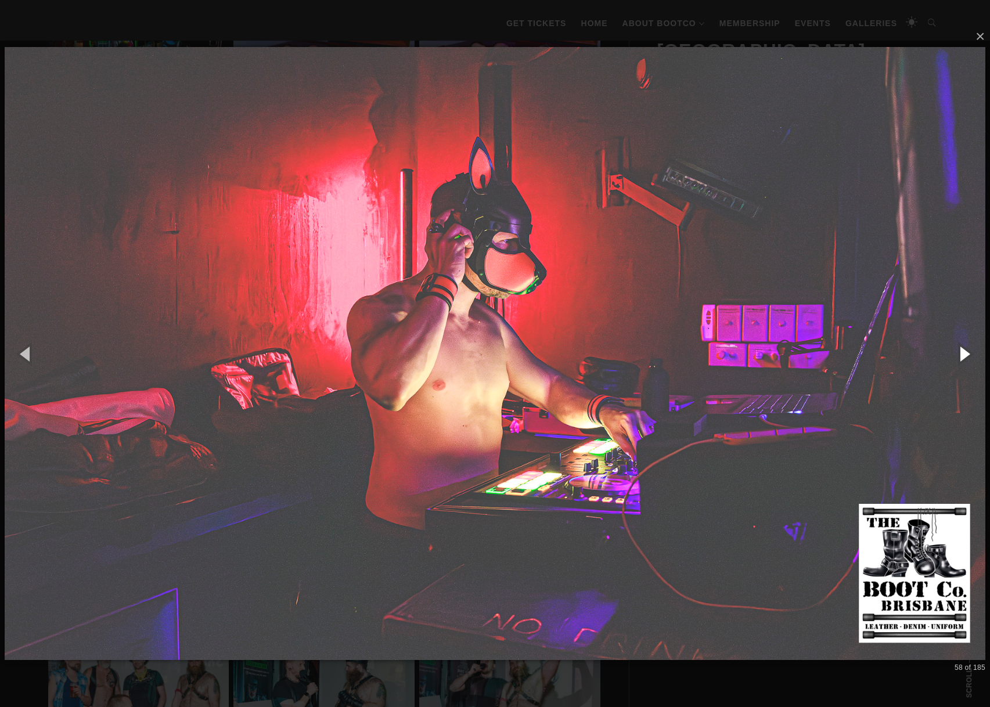
click at [965, 351] on button "button" at bounding box center [964, 354] width 52 height 64
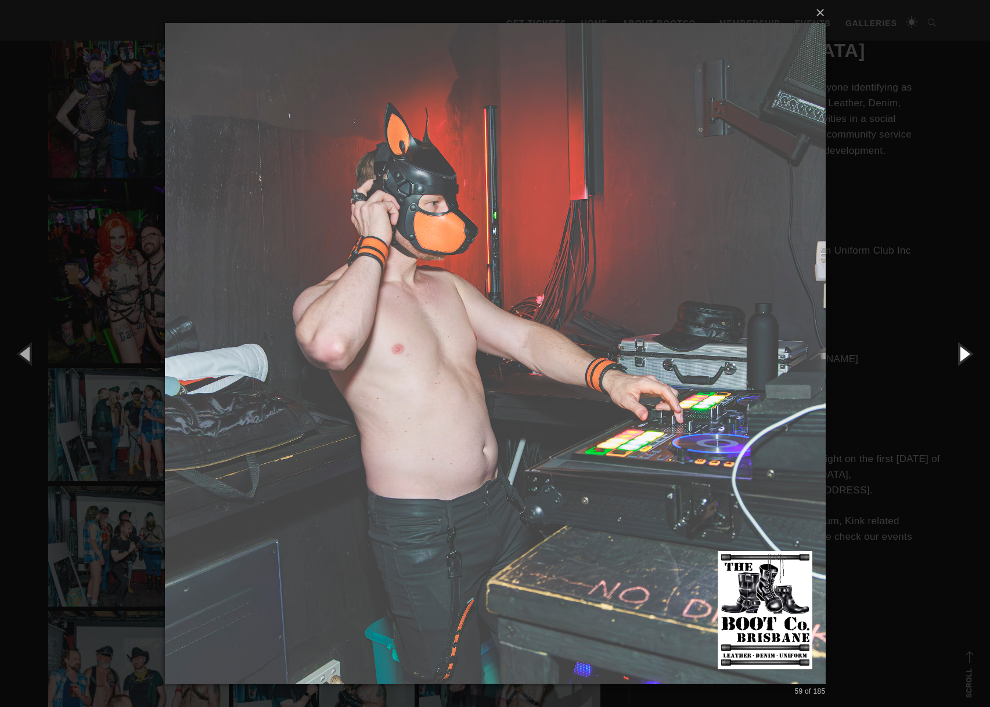
click at [965, 351] on button "button" at bounding box center [964, 354] width 52 height 64
